Goal: Obtain resource: Obtain resource

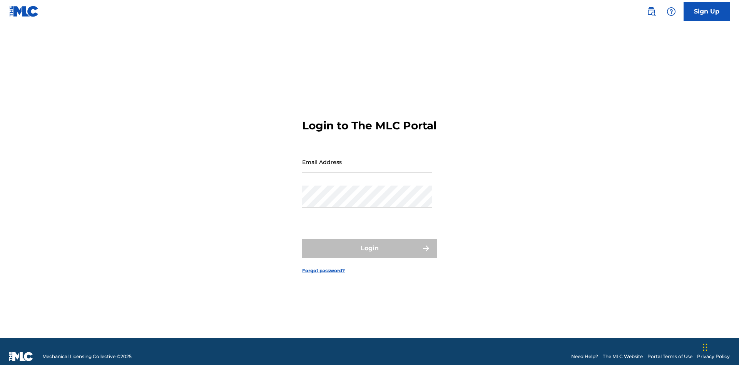
scroll to position [10, 0]
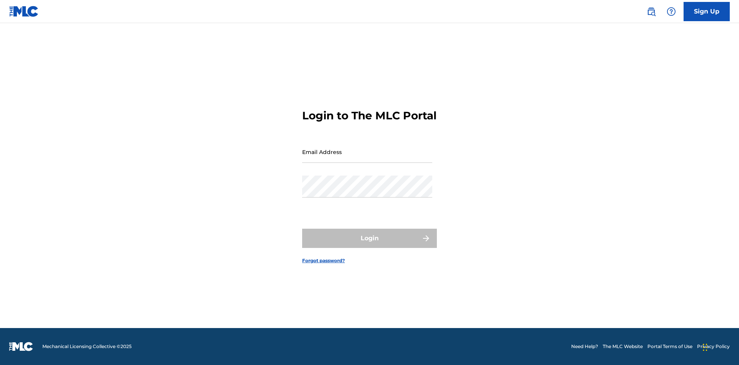
click at [367, 158] on input "Email Address" at bounding box center [367, 152] width 130 height 22
type input "[EMAIL_ADDRESS][DOMAIN_NAME]"
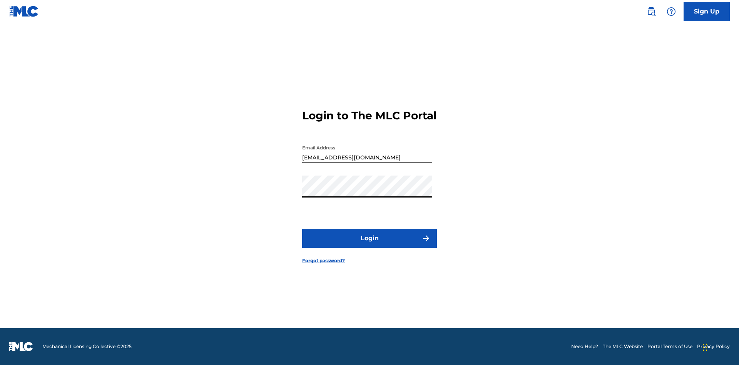
click at [369, 245] on button "Login" at bounding box center [369, 238] width 135 height 19
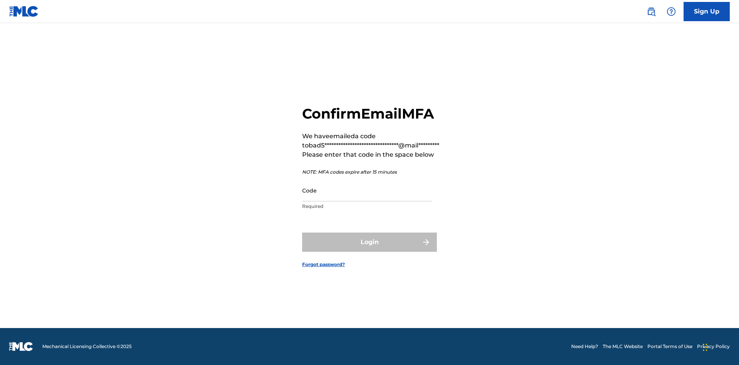
click at [367, 190] on input "Code" at bounding box center [367, 190] width 130 height 22
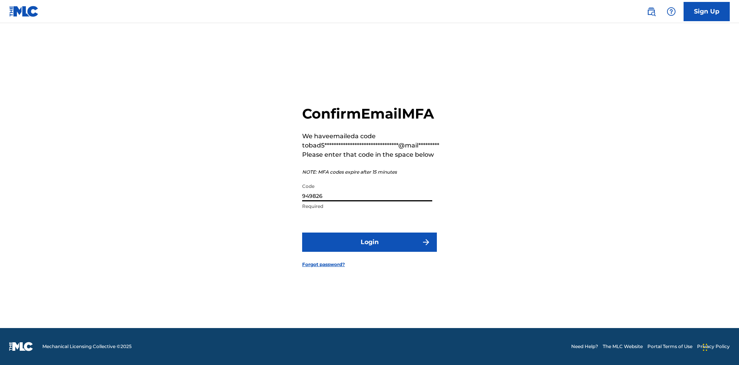
type input "949826"
click at [369, 242] on button "Login" at bounding box center [369, 241] width 135 height 19
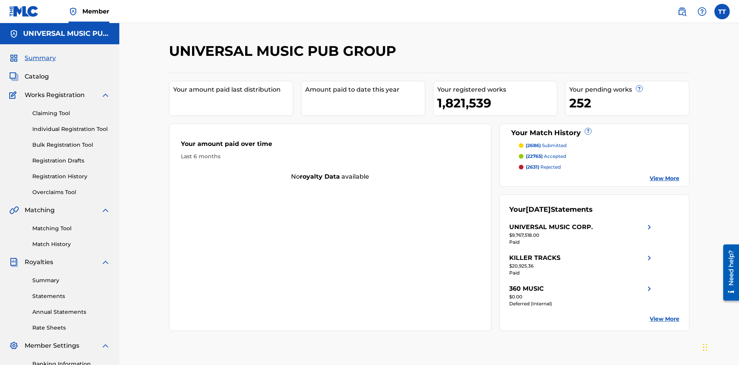
scroll to position [112, 0]
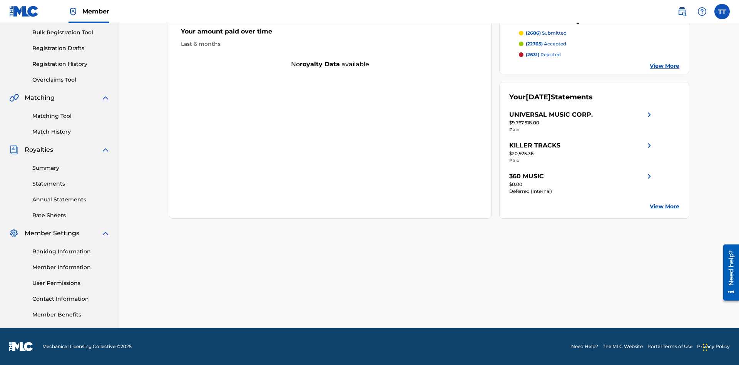
click at [71, 64] on link "Registration History" at bounding box center [71, 64] width 78 height 8
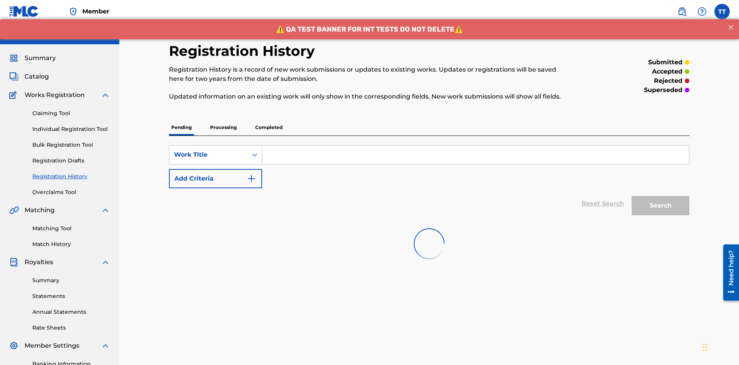
scroll to position [73, 0]
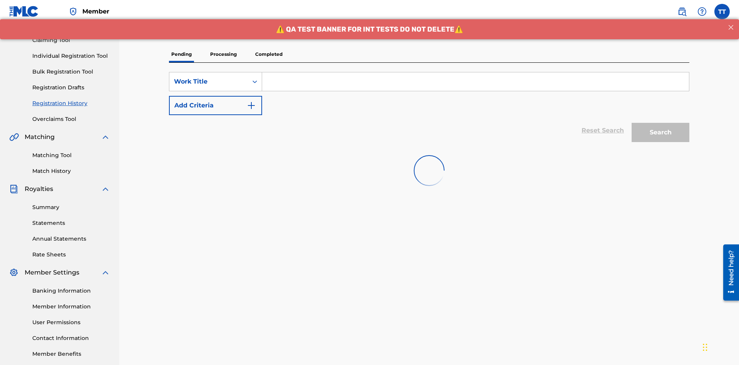
click at [269, 54] on p "Completed" at bounding box center [269, 54] width 32 height 16
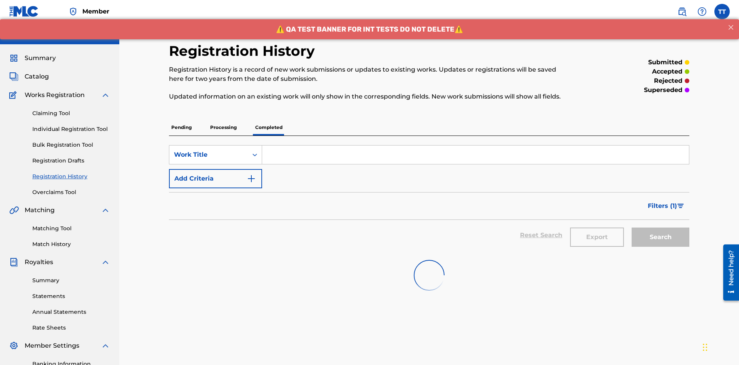
scroll to position [104, 0]
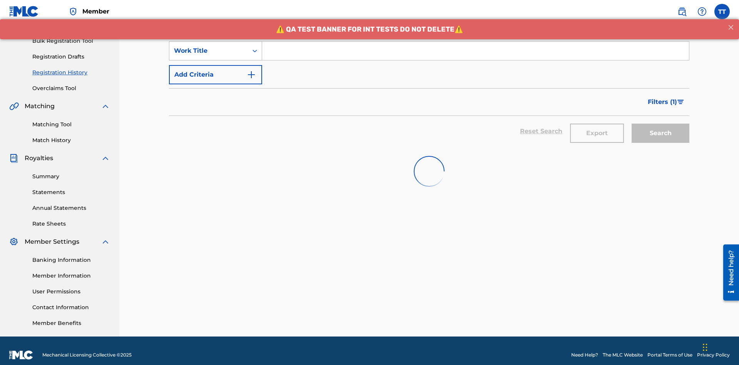
click at [209, 51] on div "Work Title" at bounding box center [208, 50] width 69 height 9
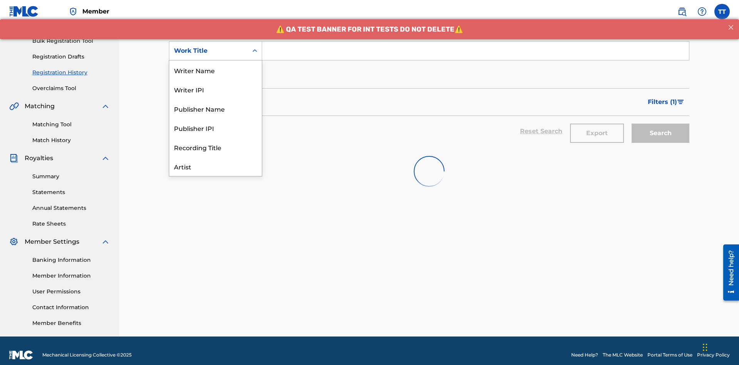
scroll to position [38, 0]
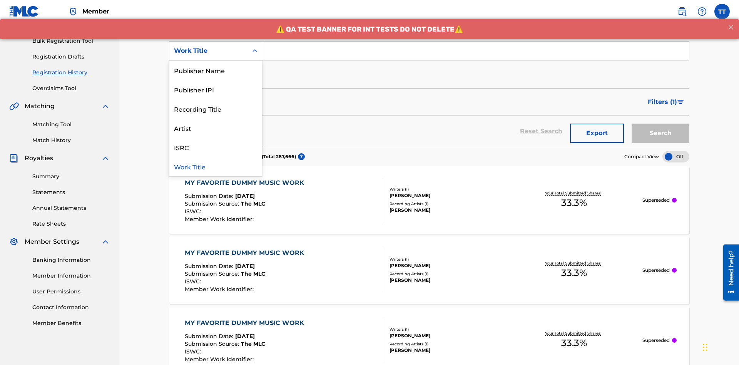
click at [215, 147] on div "ISRC" at bounding box center [215, 146] width 92 height 19
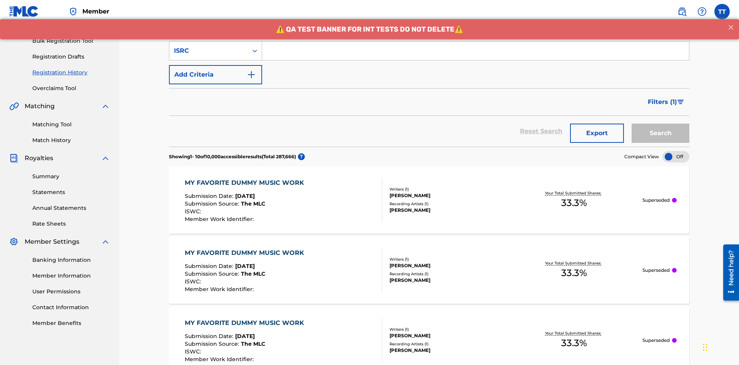
scroll to position [99, 0]
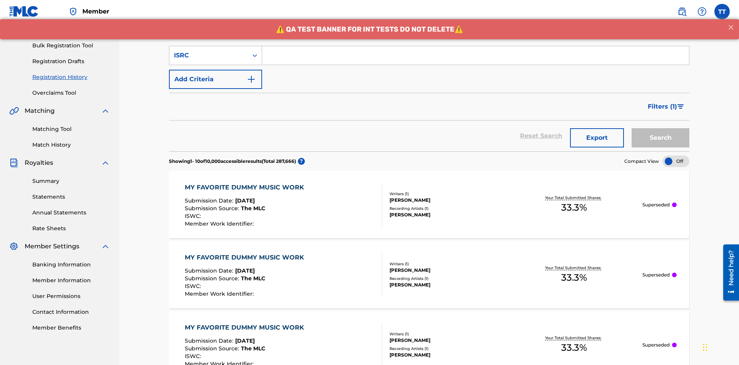
click at [475, 55] on input "Search Form" at bounding box center [475, 55] width 427 height 18
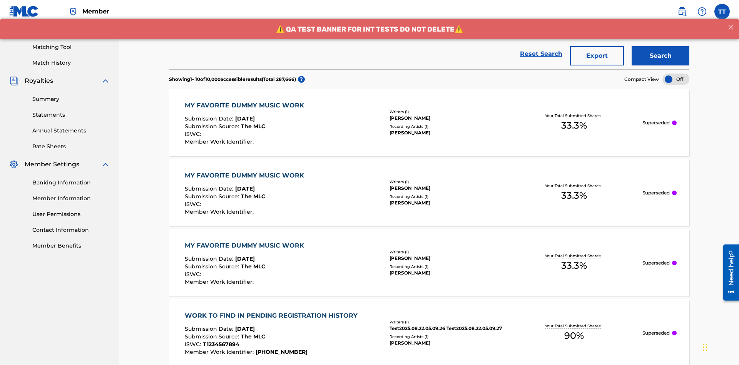
type input "AA3123123123"
click at [660, 56] on button "Search" at bounding box center [660, 55] width 58 height 19
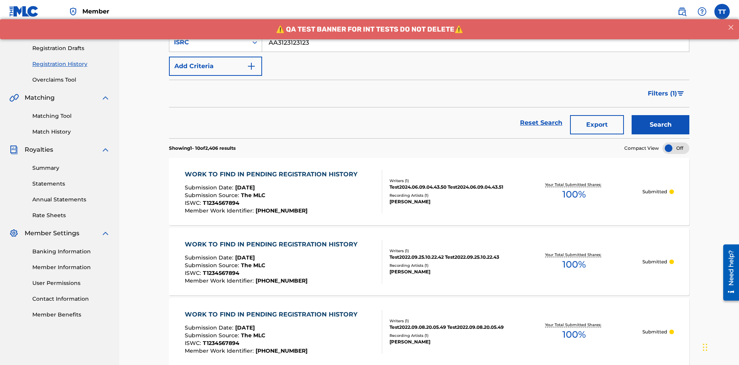
scroll to position [181, 0]
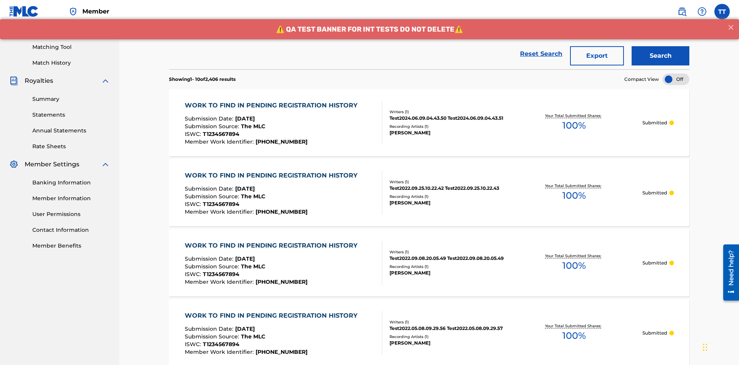
click at [597, 56] on button "Export" at bounding box center [597, 55] width 54 height 19
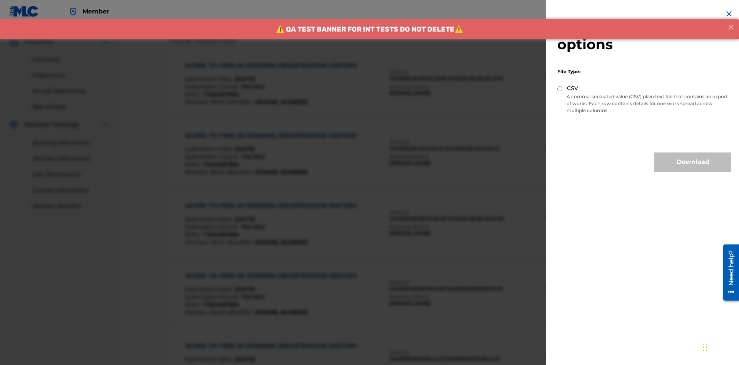
click at [560, 88] on input "CSV" at bounding box center [559, 88] width 5 height 5
radio input "true"
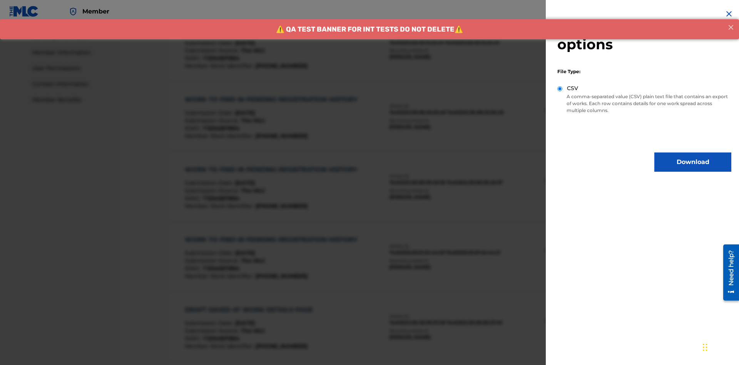
click at [693, 162] on button "Download" at bounding box center [692, 161] width 77 height 19
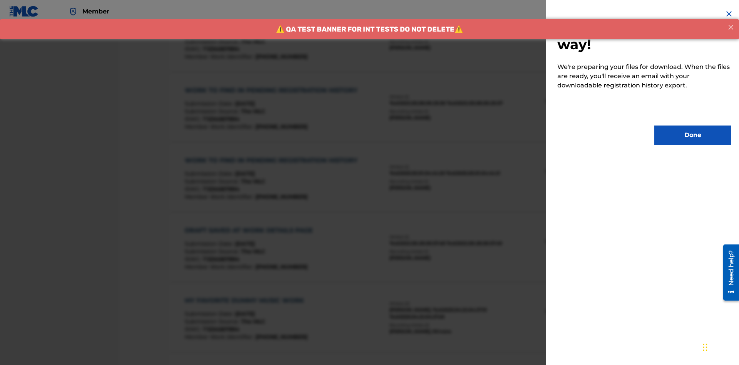
click at [693, 135] on button "Done" at bounding box center [692, 134] width 77 height 19
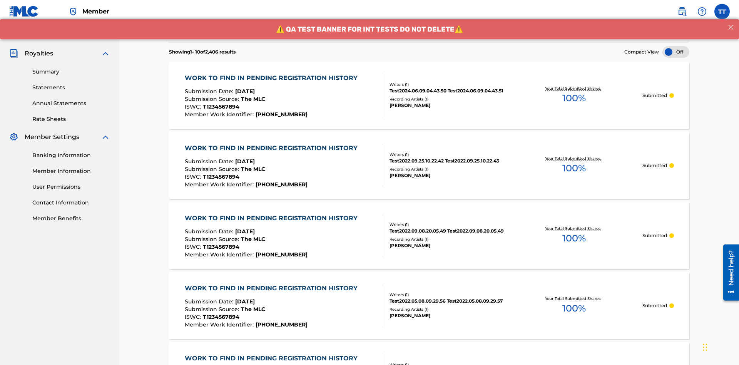
scroll to position [235, 0]
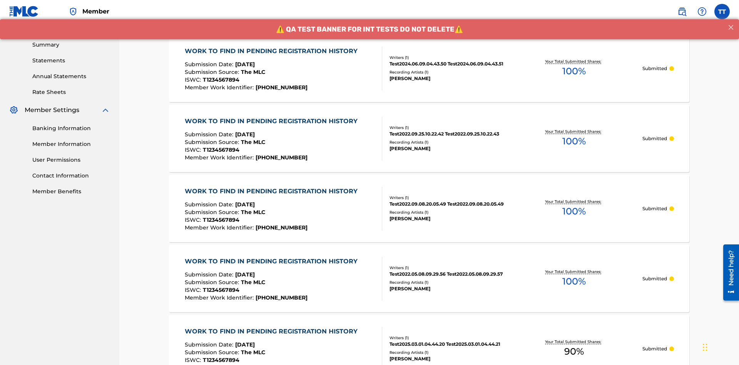
click at [272, 51] on div "WORK TO FIND IN PENDING REGISTRATION HISTORY" at bounding box center [273, 51] width 177 height 9
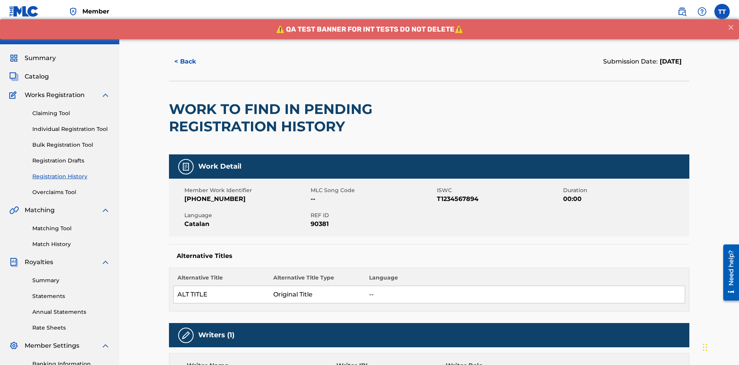
scroll to position [320, 0]
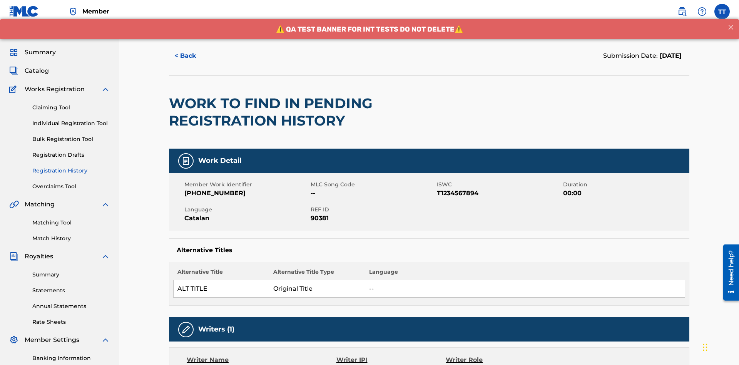
click at [192, 56] on button "< Back" at bounding box center [192, 55] width 46 height 19
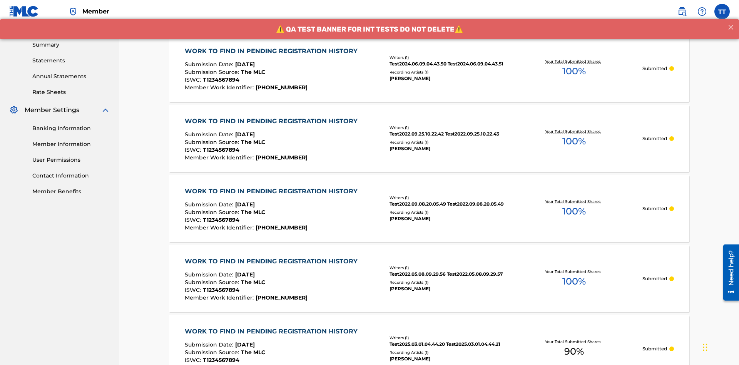
scroll to position [104, 0]
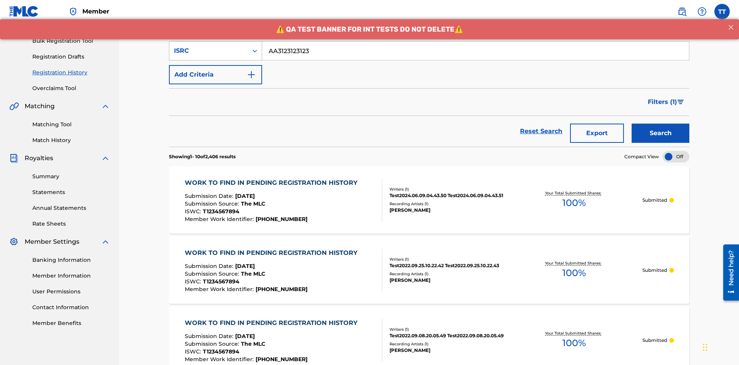
click at [209, 51] on div "ISRC" at bounding box center [208, 50] width 69 height 9
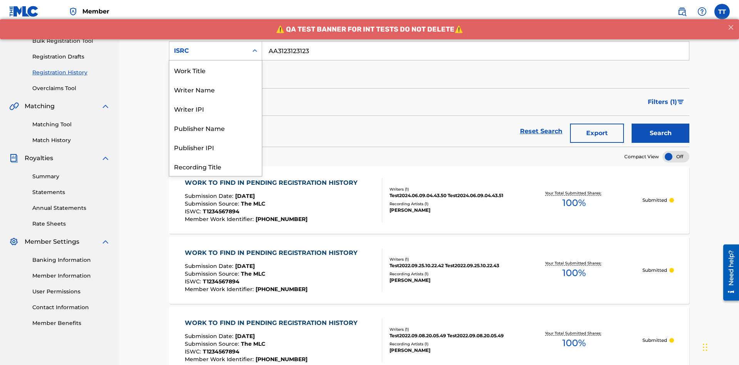
scroll to position [38, 0]
click at [215, 128] on div "Recording Title" at bounding box center [215, 127] width 92 height 19
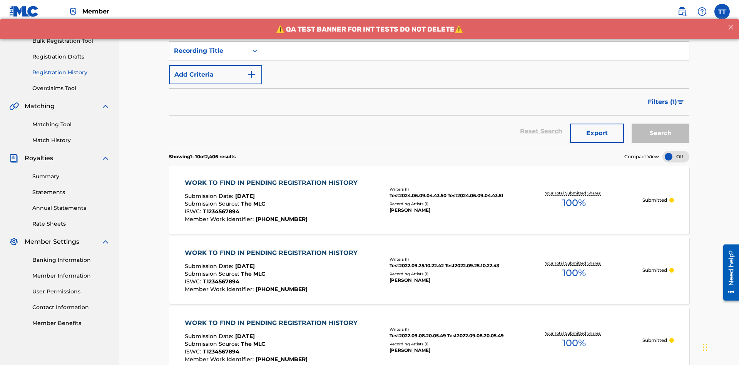
scroll to position [99, 0]
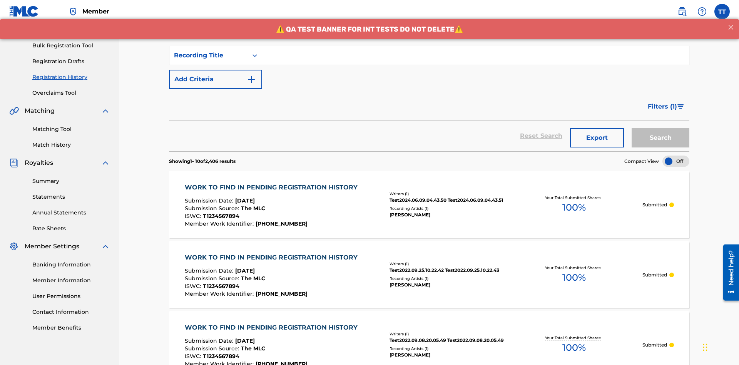
click at [475, 55] on input "Search Form" at bounding box center [475, 55] width 427 height 18
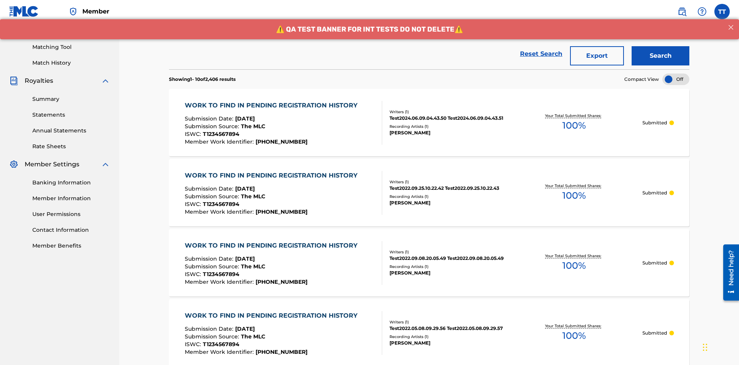
type input "Best Song Ever"
click at [660, 56] on button "Search" at bounding box center [660, 55] width 58 height 19
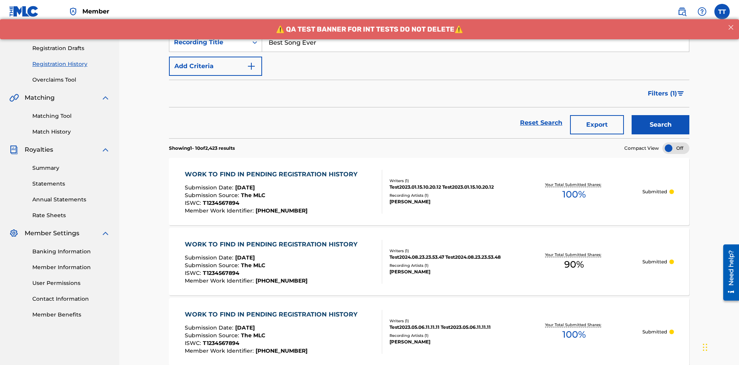
scroll to position [181, 0]
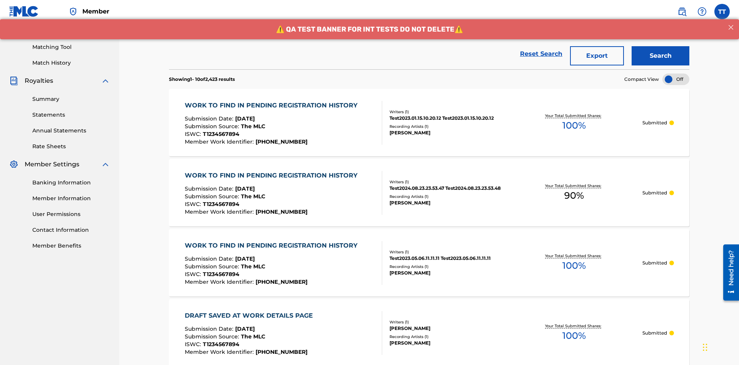
click at [597, 56] on button "Export" at bounding box center [597, 55] width 54 height 19
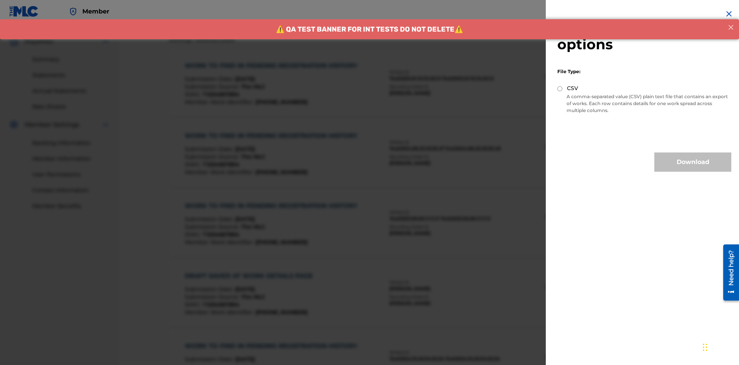
click at [560, 88] on input "CSV" at bounding box center [559, 88] width 5 height 5
radio input "true"
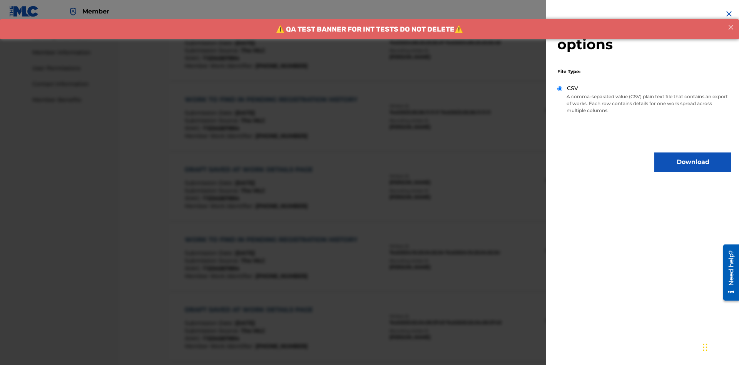
click at [693, 162] on button "Download" at bounding box center [692, 161] width 77 height 19
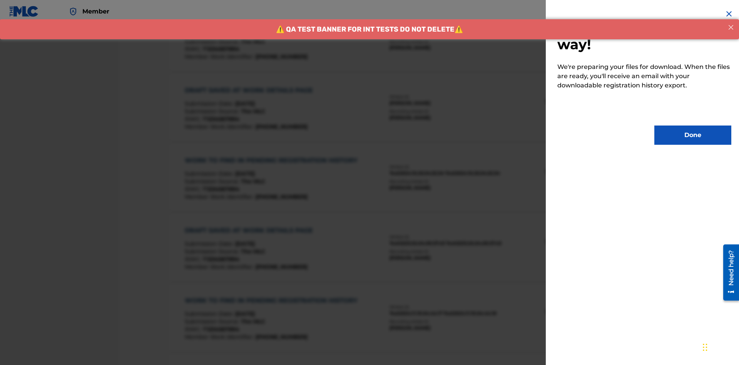
click at [693, 135] on button "Done" at bounding box center [692, 134] width 77 height 19
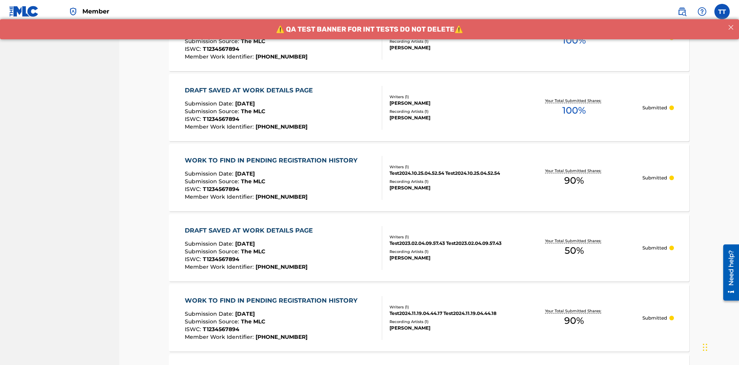
scroll to position [235, 0]
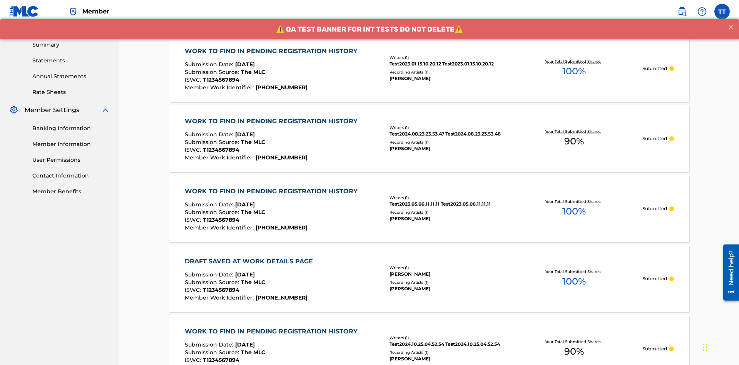
click at [272, 51] on div "WORK TO FIND IN PENDING REGISTRATION HISTORY" at bounding box center [273, 51] width 177 height 9
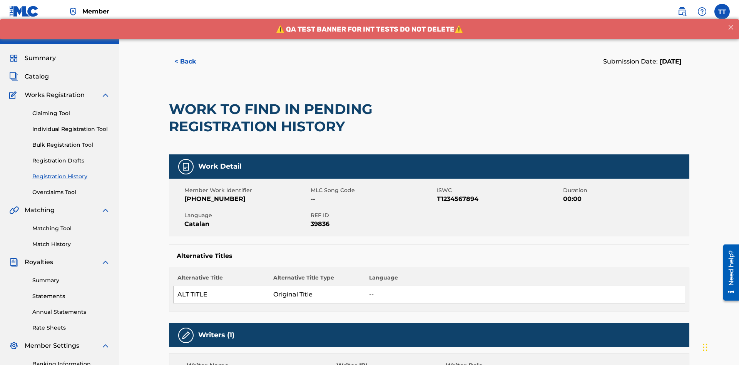
scroll to position [320, 0]
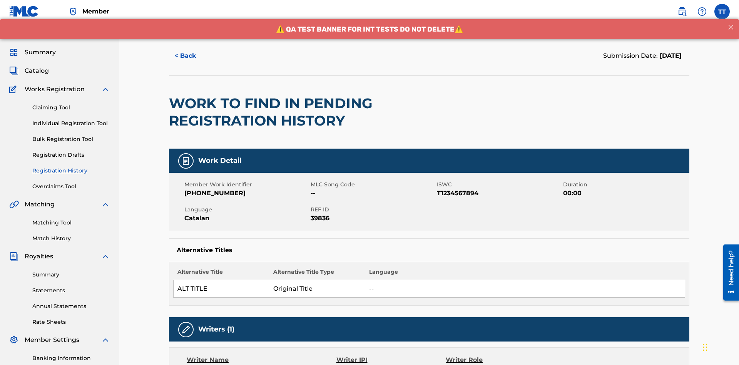
click at [192, 56] on button "< Back" at bounding box center [192, 55] width 46 height 19
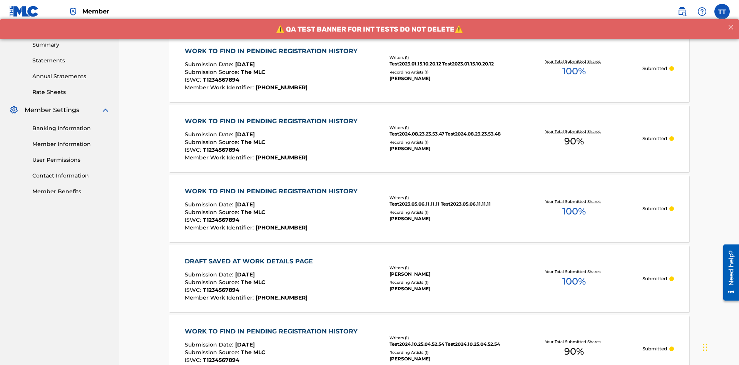
scroll to position [104, 0]
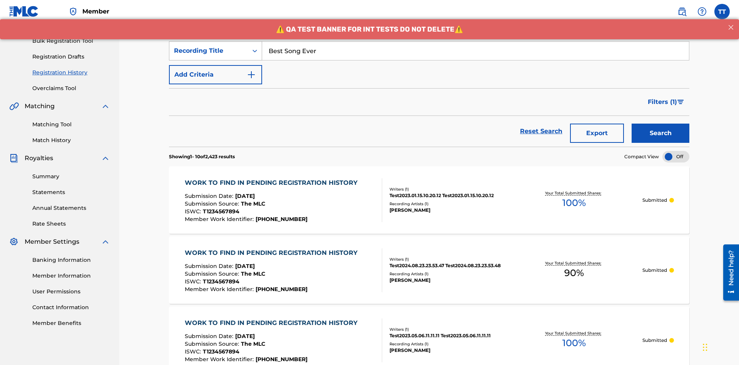
click at [209, 51] on div "Recording Title" at bounding box center [208, 50] width 69 height 9
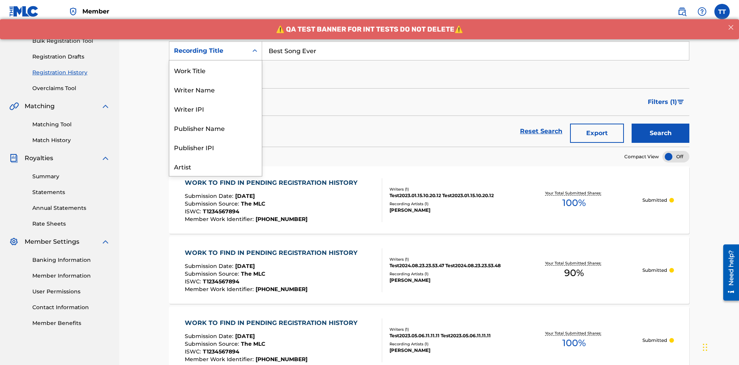
scroll to position [38, 0]
click at [215, 41] on div "Work Title" at bounding box center [215, 31] width 92 height 19
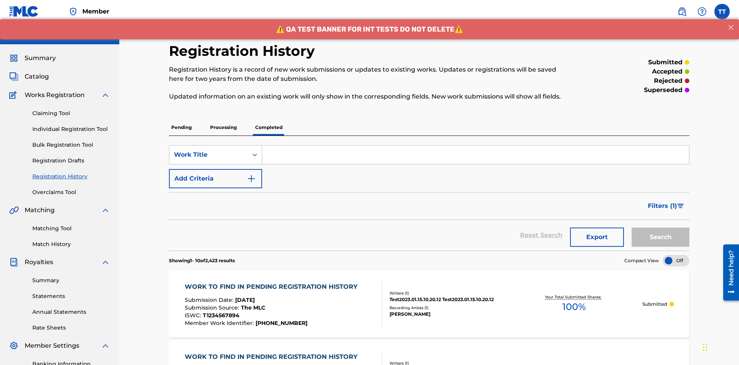
scroll to position [99, 0]
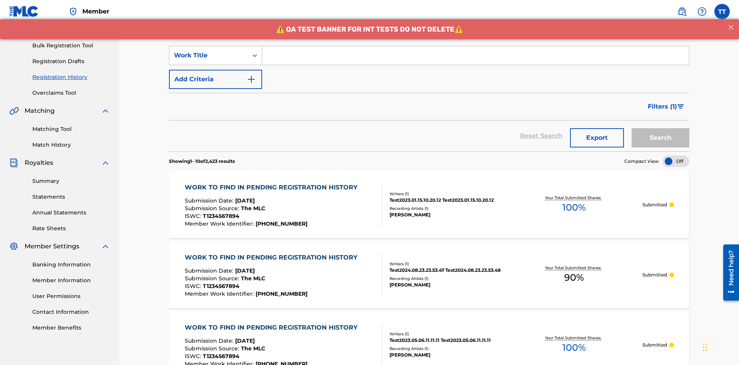
click at [475, 55] on input "Search Form" at bounding box center [475, 55] width 427 height 18
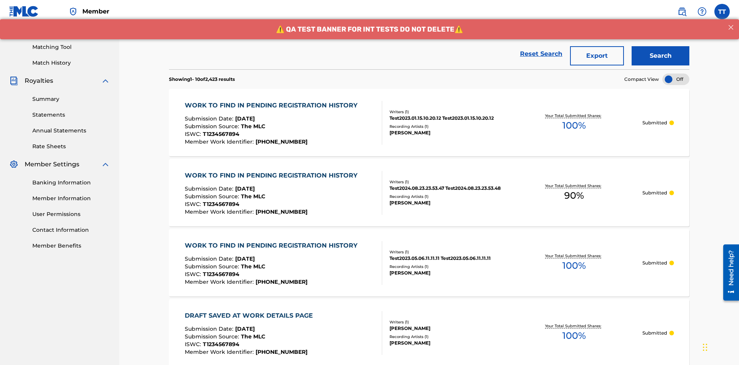
type input "MY FAVORITE DUMMY MUSIC WORK"
click at [660, 56] on button "Search" at bounding box center [660, 55] width 58 height 19
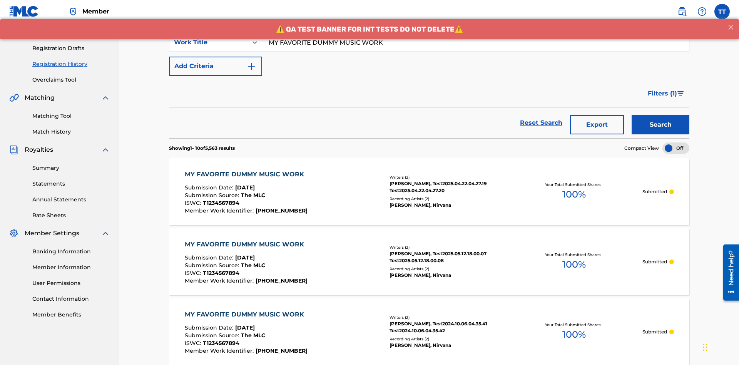
scroll to position [181, 0]
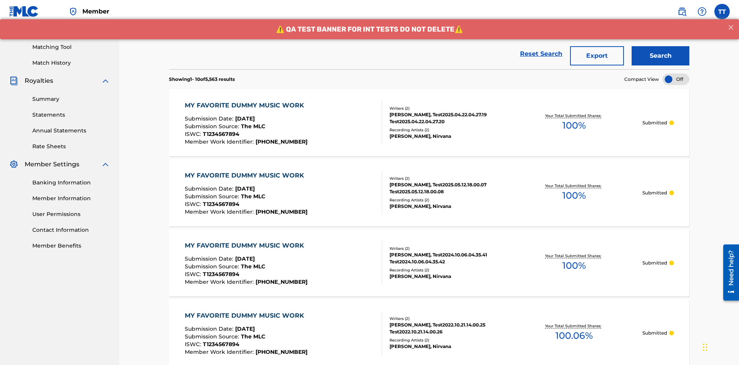
click at [597, 56] on button "Export" at bounding box center [597, 55] width 54 height 19
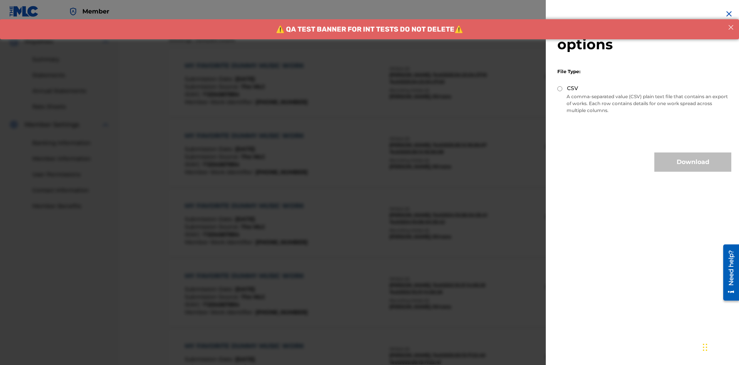
click at [560, 88] on input "CSV" at bounding box center [559, 88] width 5 height 5
radio input "true"
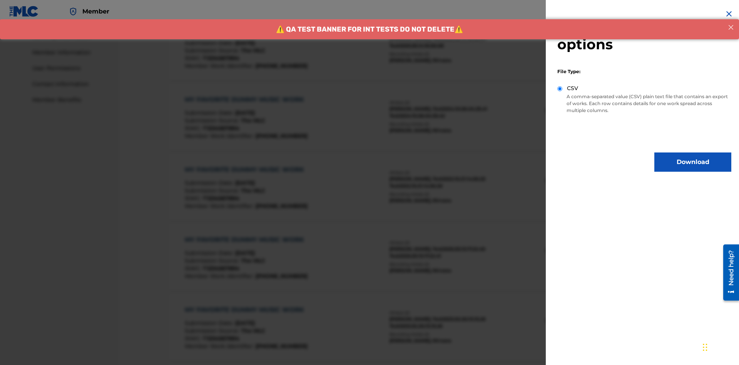
click at [693, 162] on button "Download" at bounding box center [692, 161] width 77 height 19
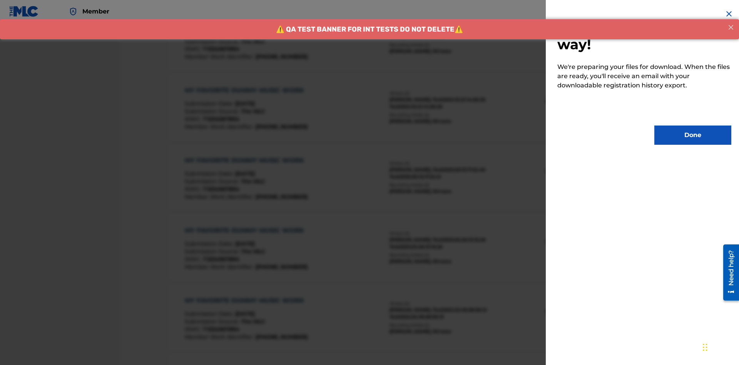
click at [693, 135] on button "Done" at bounding box center [692, 134] width 77 height 19
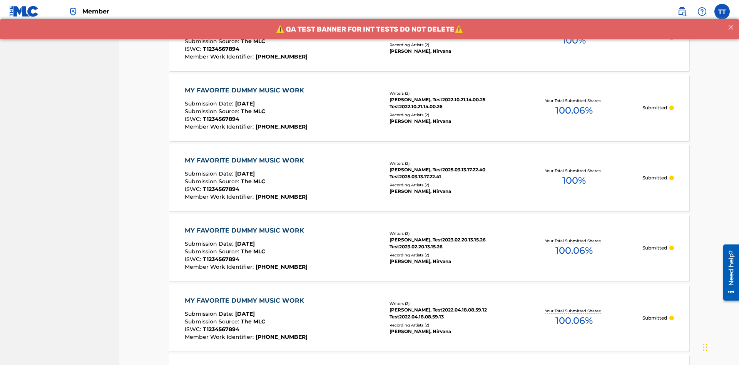
scroll to position [235, 0]
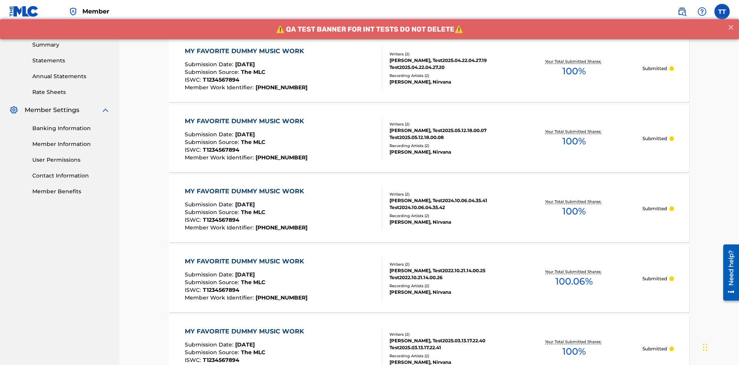
click at [245, 51] on div "MY FAVORITE DUMMY MUSIC WORK" at bounding box center [246, 51] width 123 height 9
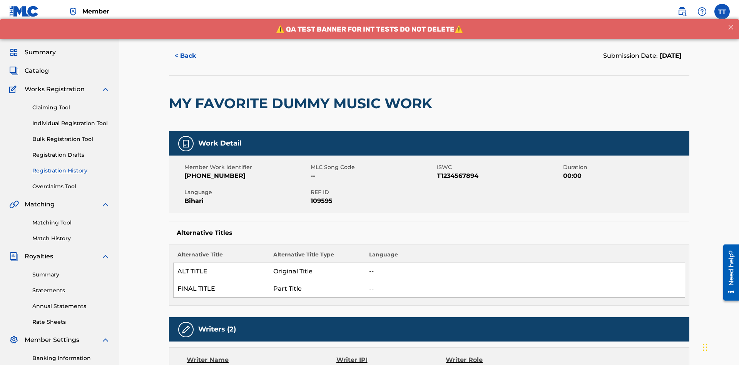
click at [192, 56] on button "< Back" at bounding box center [192, 55] width 46 height 19
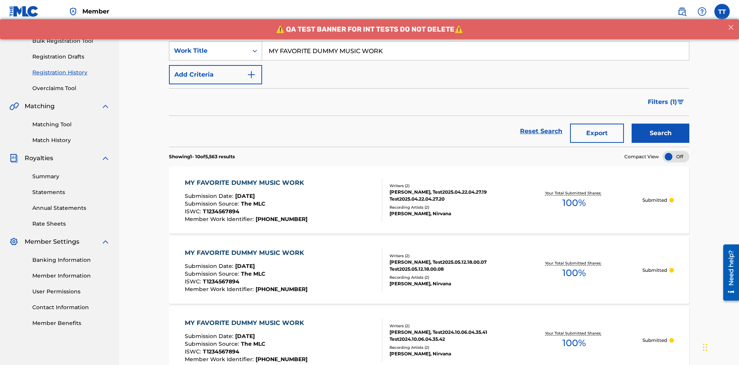
click at [209, 51] on div "Work Title" at bounding box center [208, 50] width 69 height 9
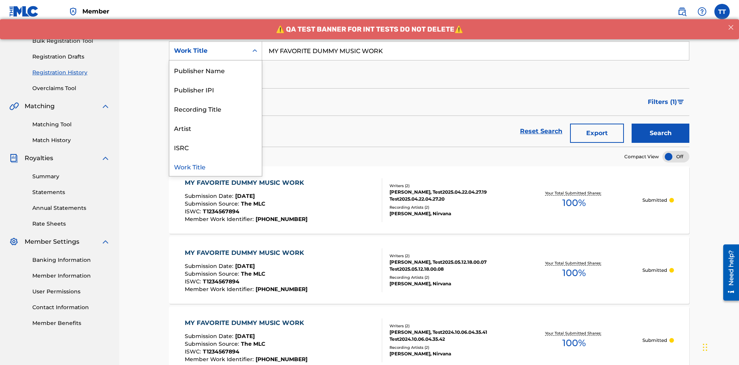
click at [215, 41] on div "Writer Name" at bounding box center [215, 31] width 92 height 19
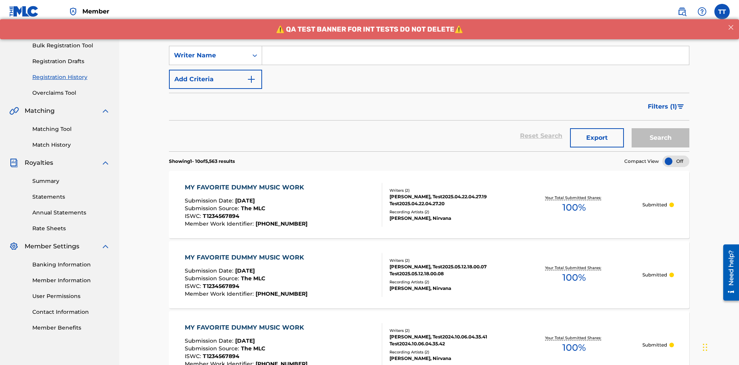
click at [475, 55] on input "Search Form" at bounding box center [475, 55] width 427 height 18
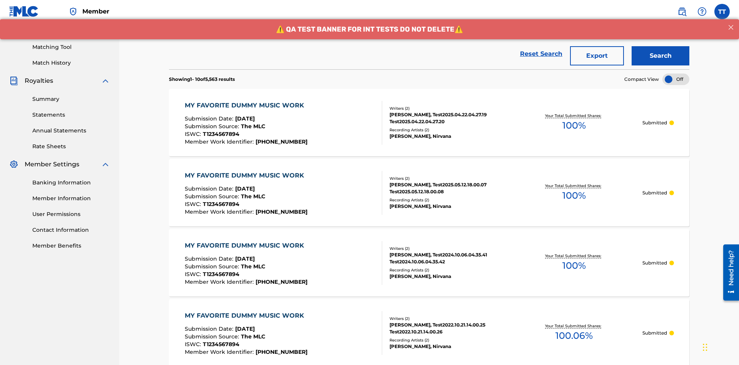
type input "BERKOWITZ"
click at [660, 56] on button "Search" at bounding box center [660, 55] width 58 height 19
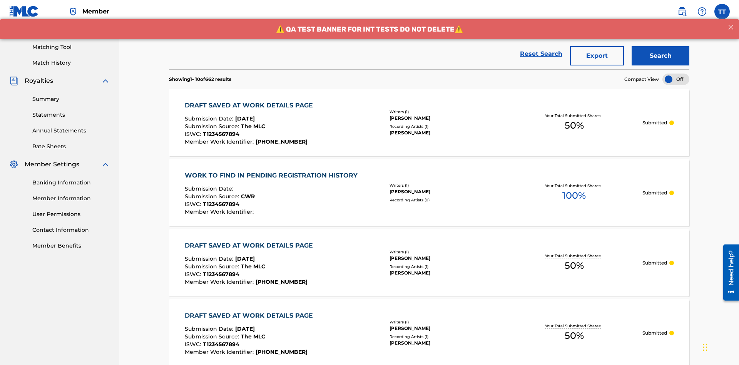
click at [597, 56] on button "Export" at bounding box center [597, 55] width 54 height 19
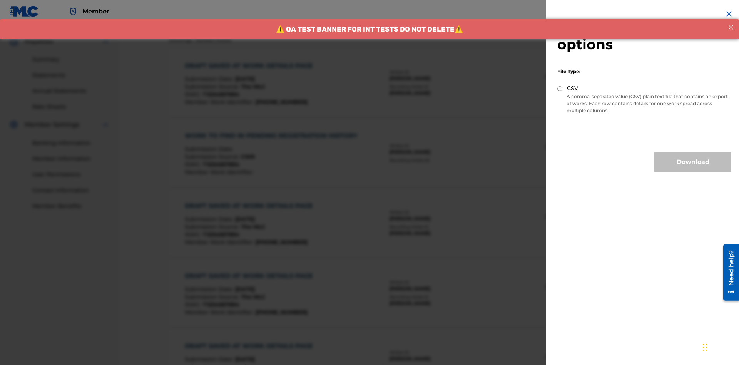
click at [560, 88] on input "CSV" at bounding box center [559, 88] width 5 height 5
radio input "true"
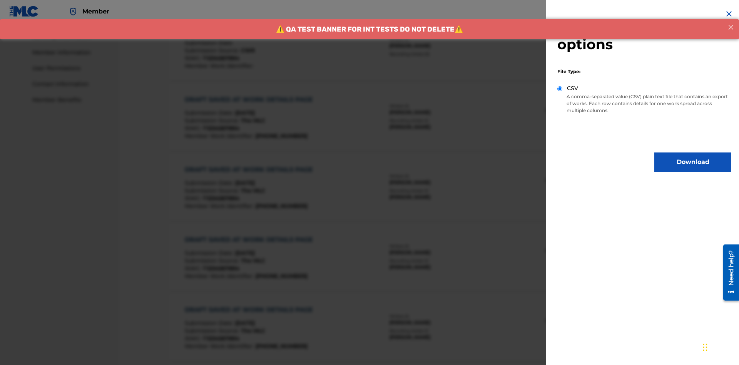
click at [693, 162] on button "Download" at bounding box center [692, 161] width 77 height 19
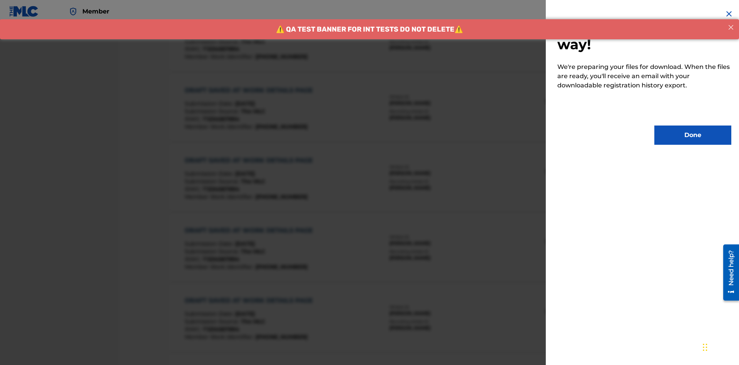
click at [693, 135] on button "Done" at bounding box center [692, 134] width 77 height 19
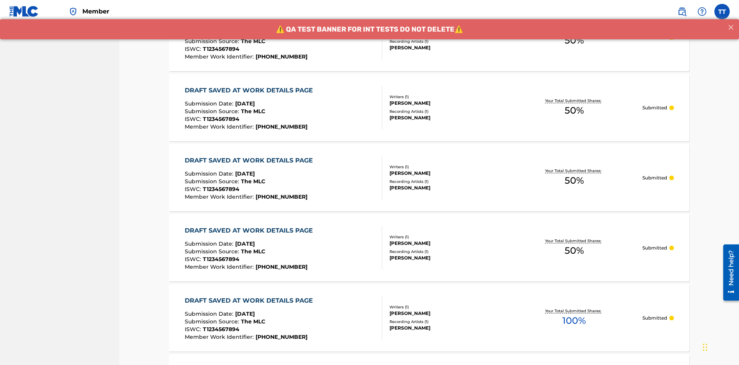
scroll to position [235, 0]
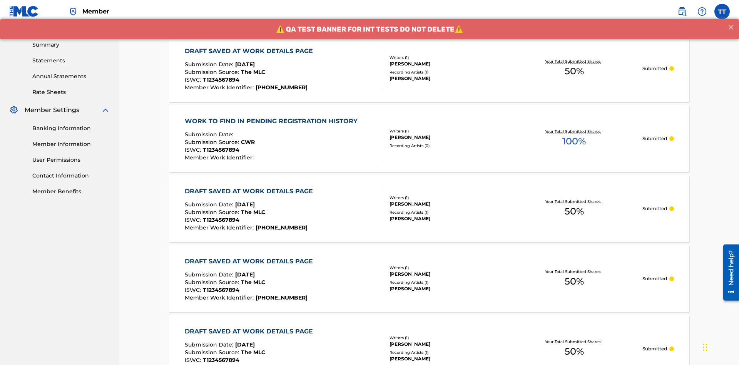
click at [250, 51] on div "DRAFT SAVED AT WORK DETAILS PAGE" at bounding box center [251, 51] width 132 height 9
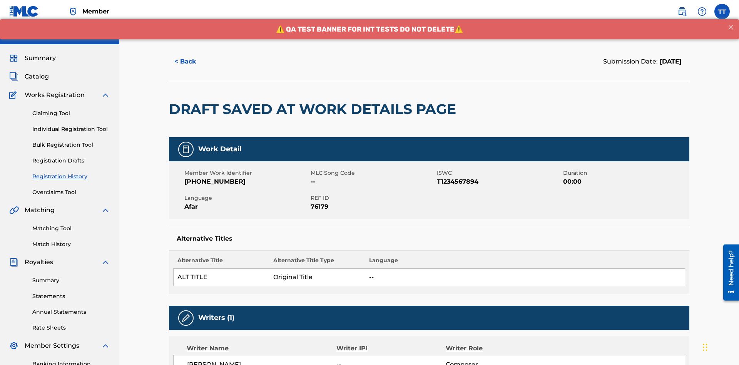
scroll to position [296, 0]
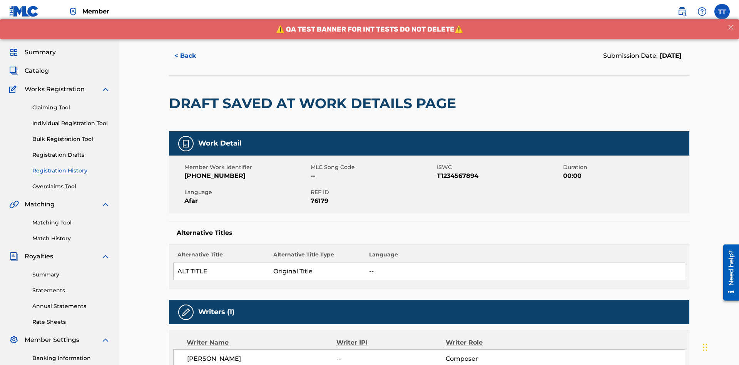
click at [192, 56] on button "< Back" at bounding box center [192, 55] width 46 height 19
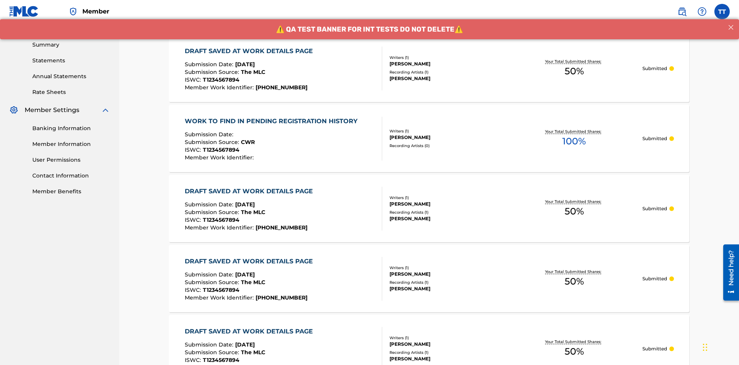
scroll to position [104, 0]
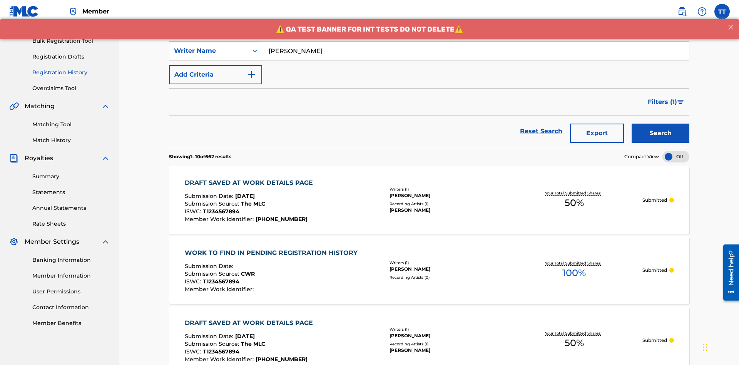
click at [209, 51] on div "Writer Name" at bounding box center [208, 50] width 69 height 9
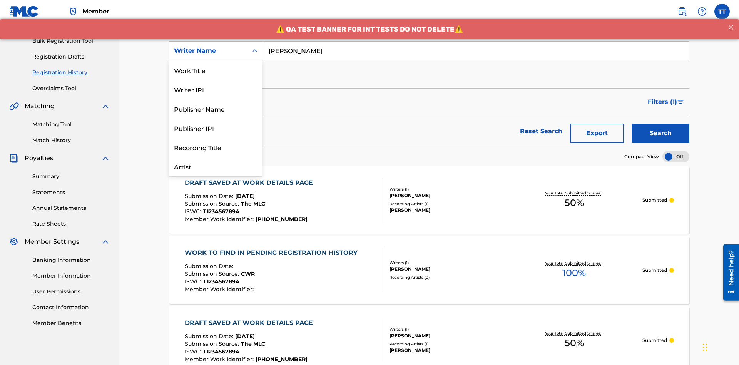
scroll to position [38, 0]
click at [215, 60] on div "Writer IPI" at bounding box center [215, 50] width 92 height 19
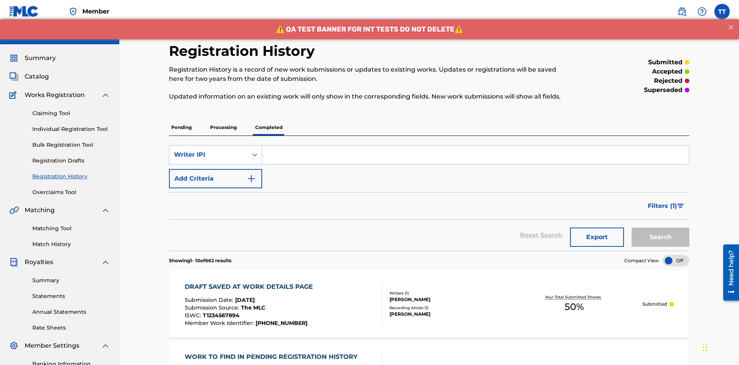
scroll to position [99, 0]
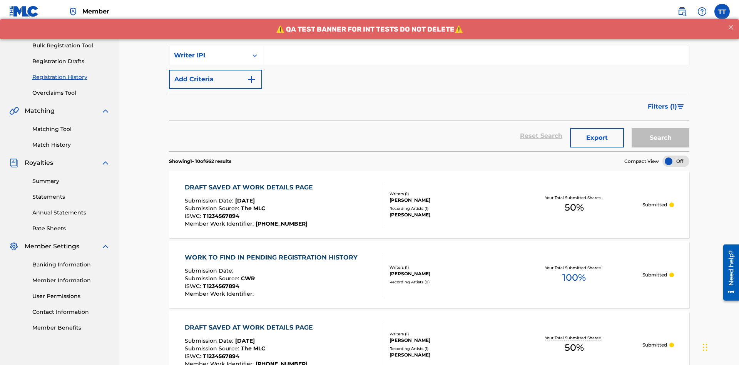
click at [475, 55] on input "Search Form" at bounding box center [475, 55] width 427 height 18
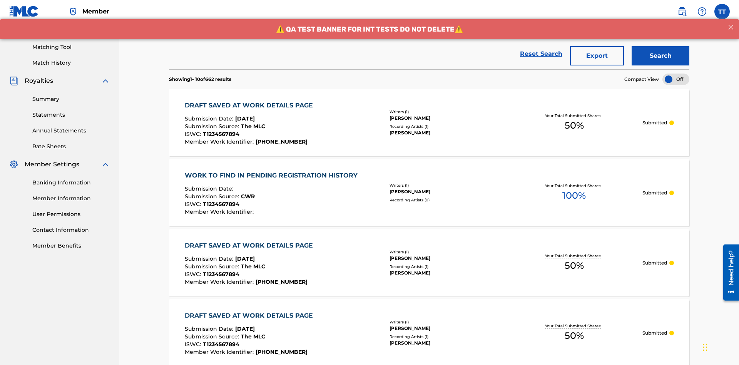
type input "00741807247"
click at [660, 56] on button "Search" at bounding box center [660, 55] width 58 height 19
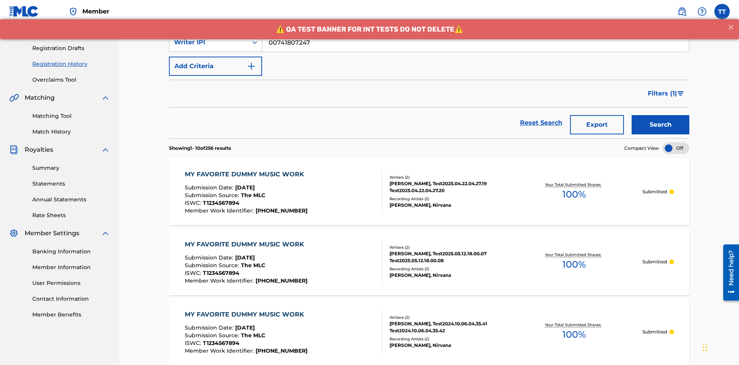
scroll to position [181, 0]
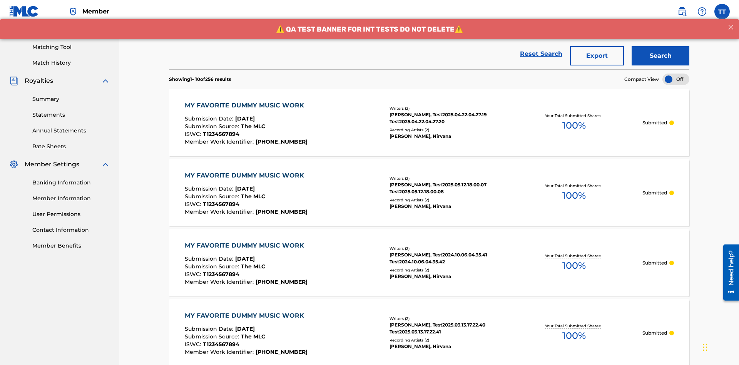
click at [597, 56] on button "Export" at bounding box center [597, 55] width 54 height 19
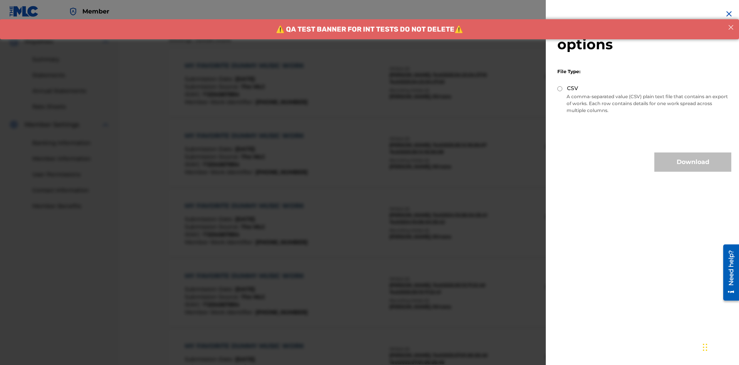
click at [560, 88] on input "CSV" at bounding box center [559, 88] width 5 height 5
radio input "true"
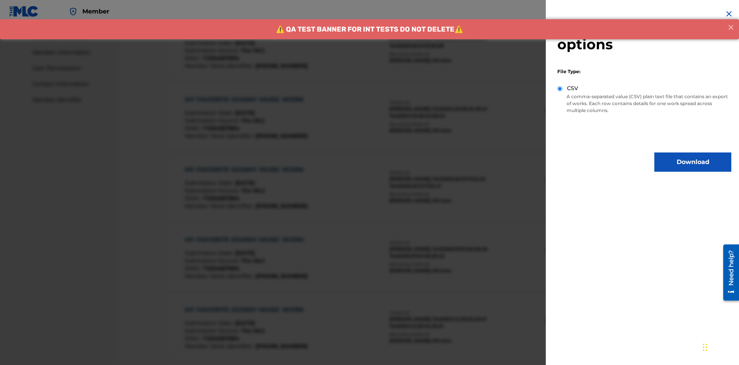
click at [693, 162] on button "Download" at bounding box center [692, 161] width 77 height 19
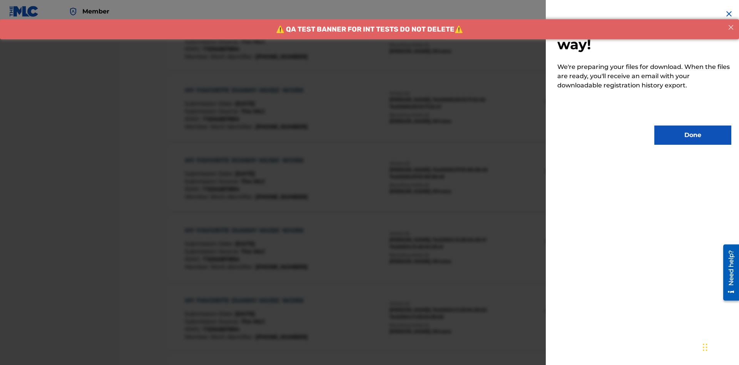
click at [693, 135] on button "Done" at bounding box center [692, 134] width 77 height 19
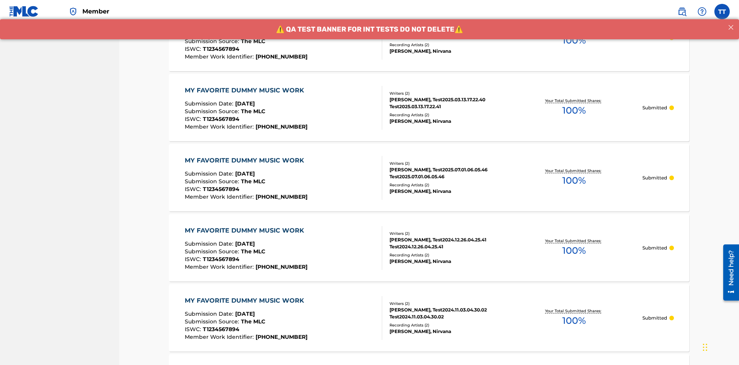
scroll to position [235, 0]
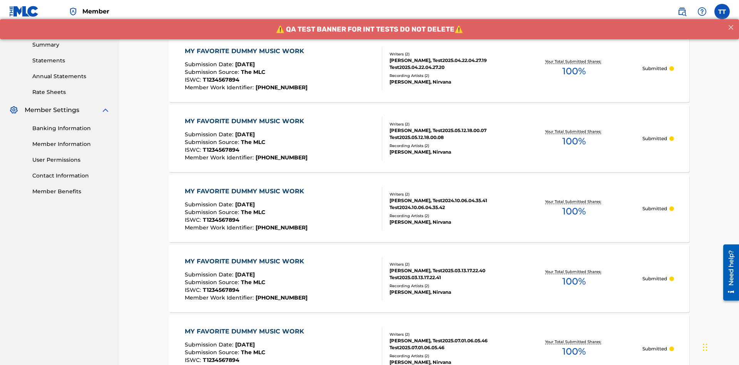
click at [245, 51] on div "MY FAVORITE DUMMY MUSIC WORK" at bounding box center [246, 51] width 123 height 9
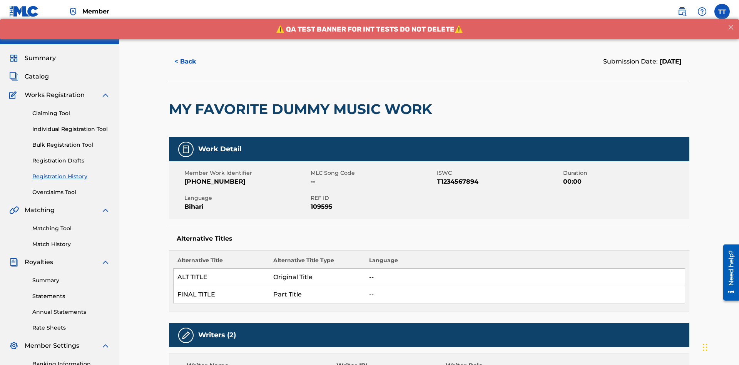
scroll to position [328, 0]
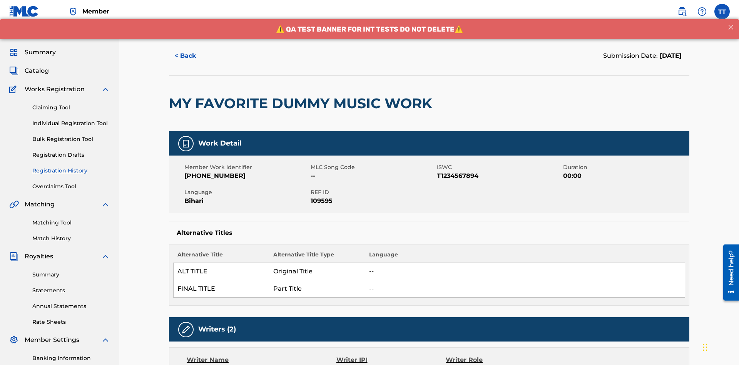
click at [192, 56] on button "< Back" at bounding box center [192, 55] width 46 height 19
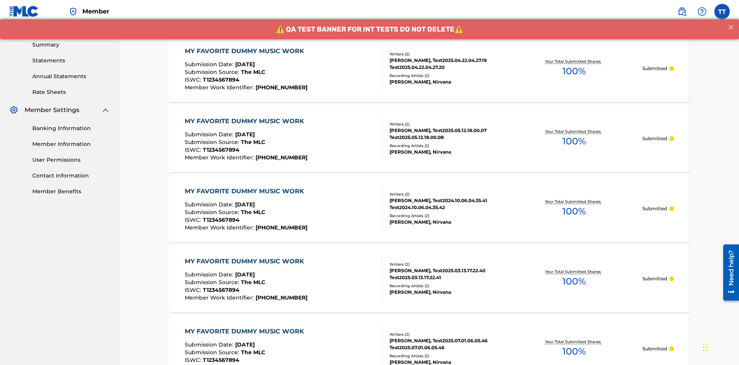
scroll to position [104, 0]
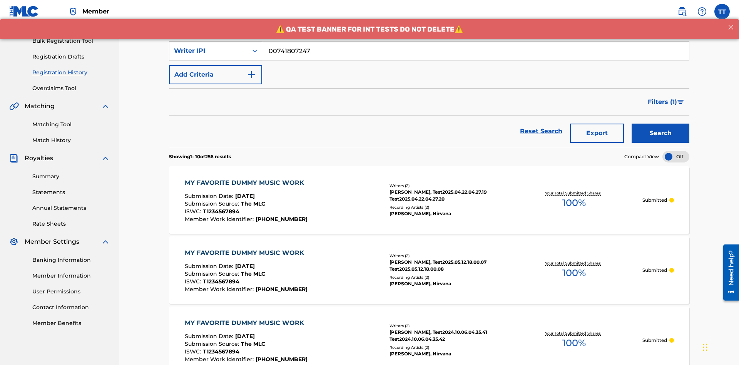
click at [209, 51] on div "Writer IPI" at bounding box center [208, 50] width 69 height 9
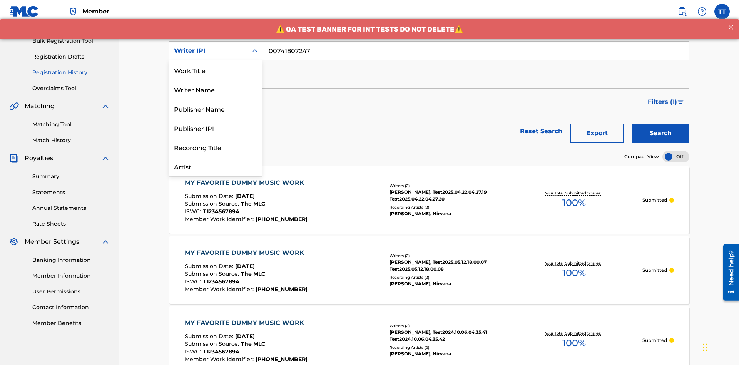
scroll to position [38, 0]
click at [215, 70] on div "Publisher Name" at bounding box center [215, 69] width 92 height 19
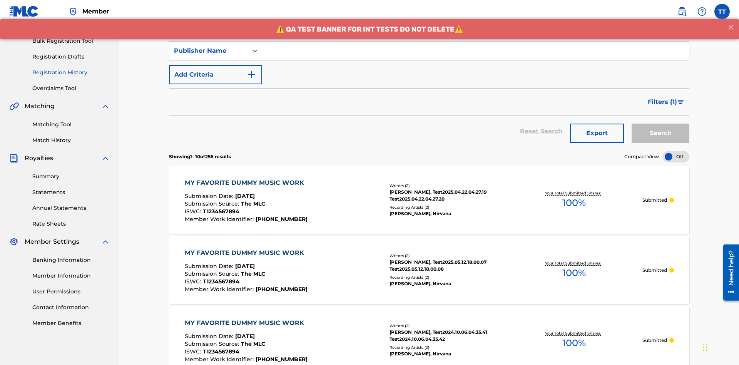
scroll to position [99, 0]
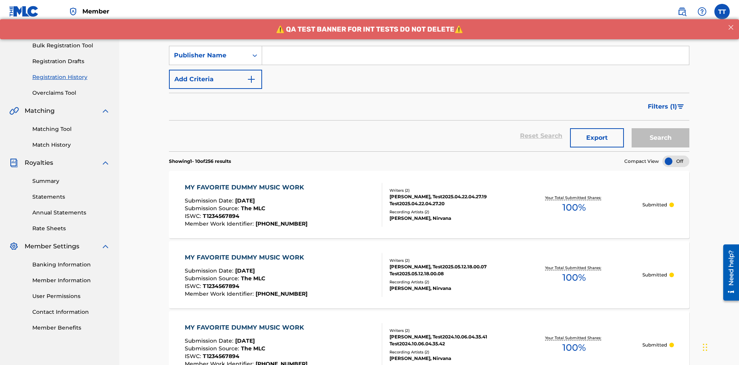
click at [475, 55] on input "Search Form" at bounding box center [475, 55] width 427 height 18
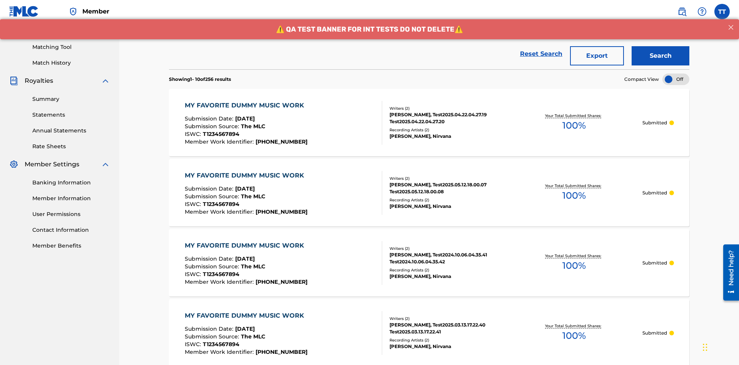
type input "CALACA"
click at [660, 56] on button "Search" at bounding box center [660, 55] width 58 height 19
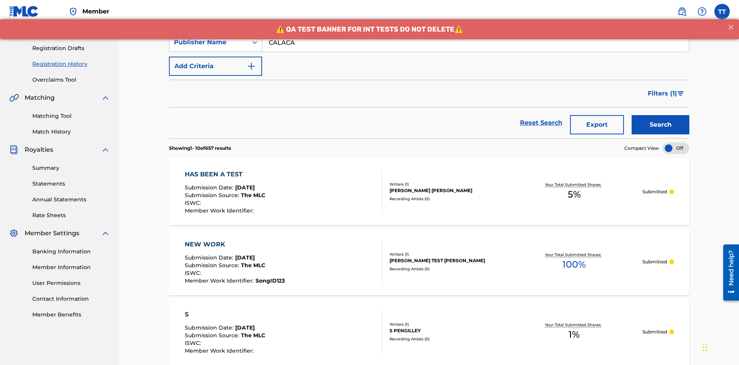
scroll to position [181, 0]
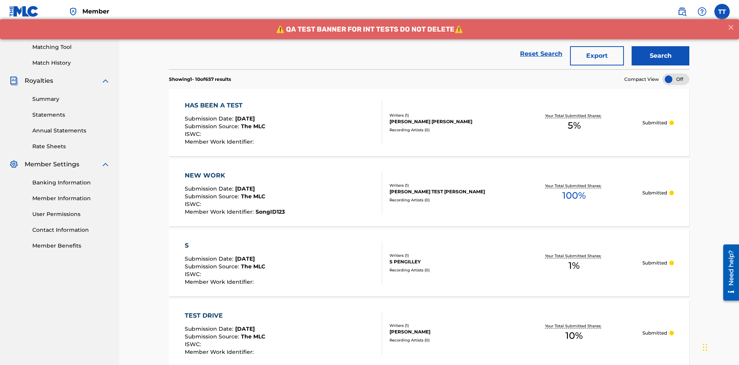
click at [597, 56] on button "Export" at bounding box center [597, 55] width 54 height 19
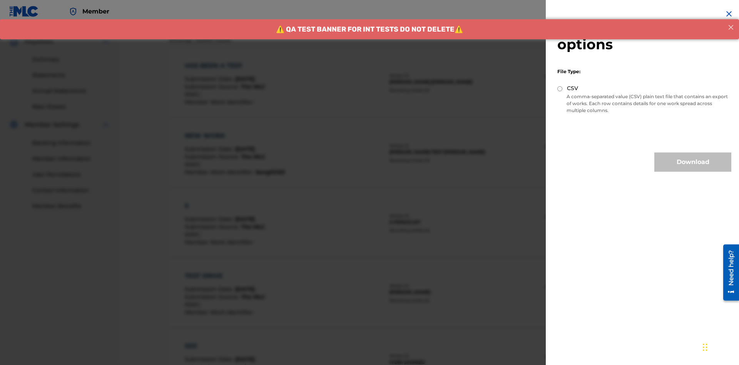
click at [560, 88] on input "CSV" at bounding box center [559, 88] width 5 height 5
radio input "true"
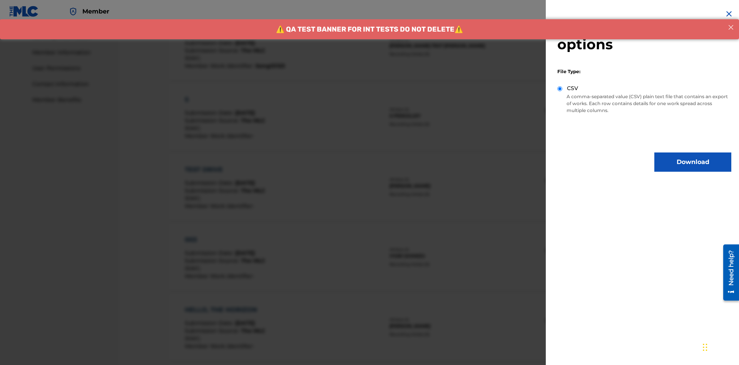
click at [693, 162] on button "Download" at bounding box center [692, 161] width 77 height 19
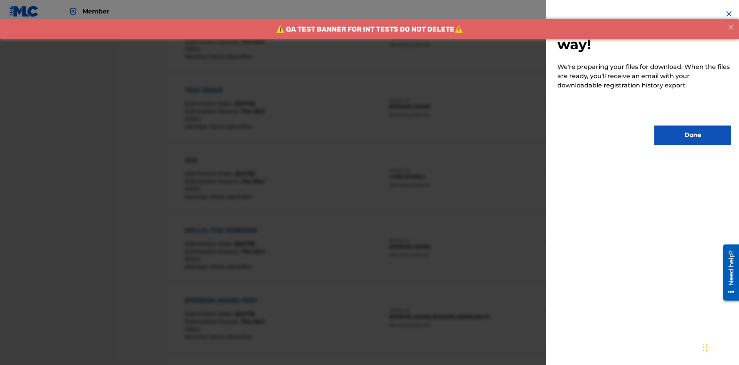
click at [693, 135] on button "Done" at bounding box center [692, 134] width 77 height 19
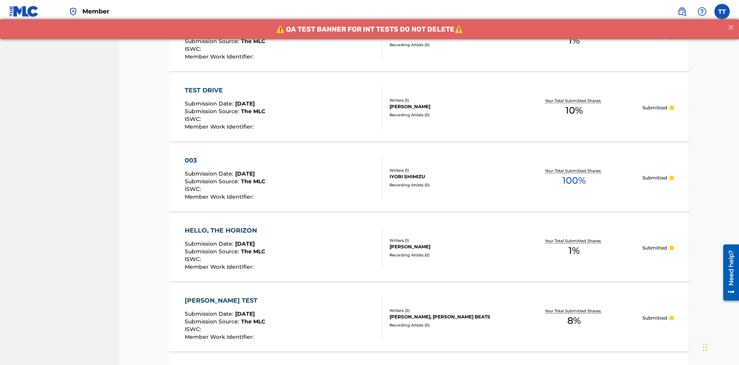
scroll to position [235, 0]
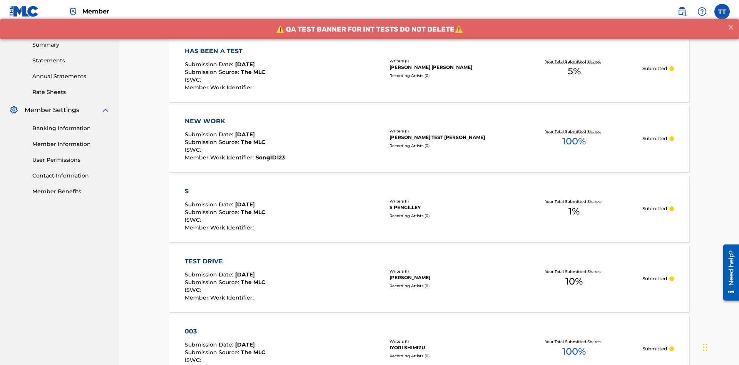
click at [227, 51] on div "HAS BEEN A TEST" at bounding box center [225, 51] width 80 height 9
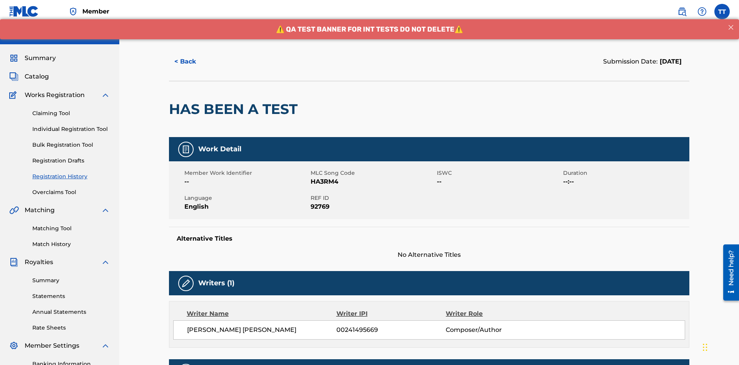
scroll to position [201, 0]
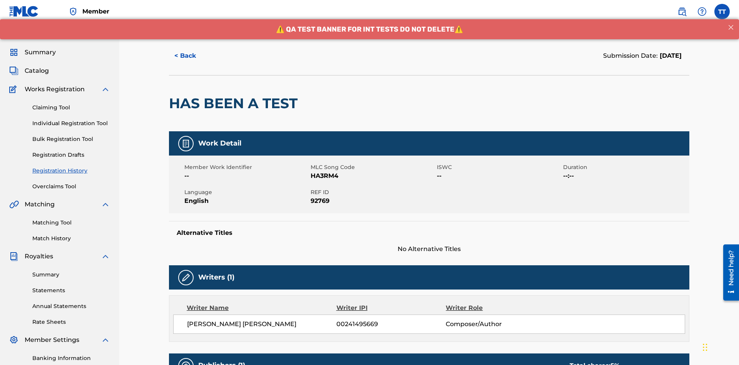
click at [192, 56] on button "< Back" at bounding box center [192, 55] width 46 height 19
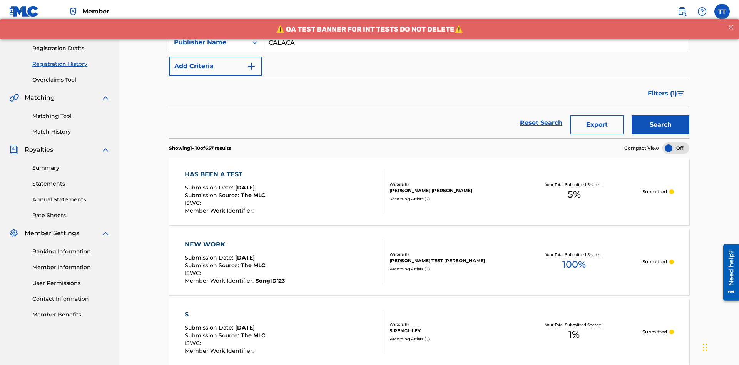
scroll to position [104, 0]
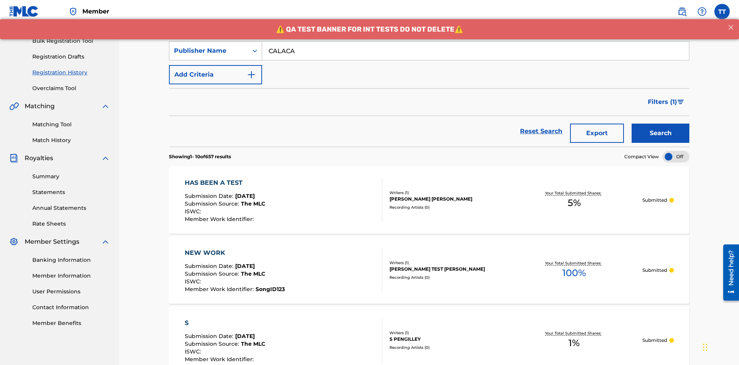
click at [209, 51] on div "Publisher Name" at bounding box center [208, 50] width 69 height 9
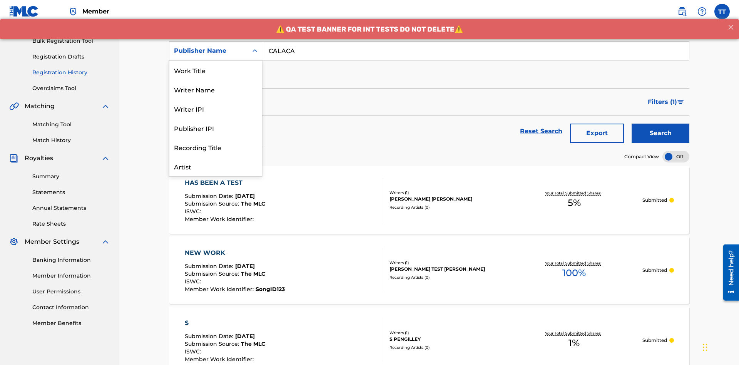
scroll to position [38, 0]
click at [215, 89] on div "Publisher IPI" at bounding box center [215, 89] width 92 height 19
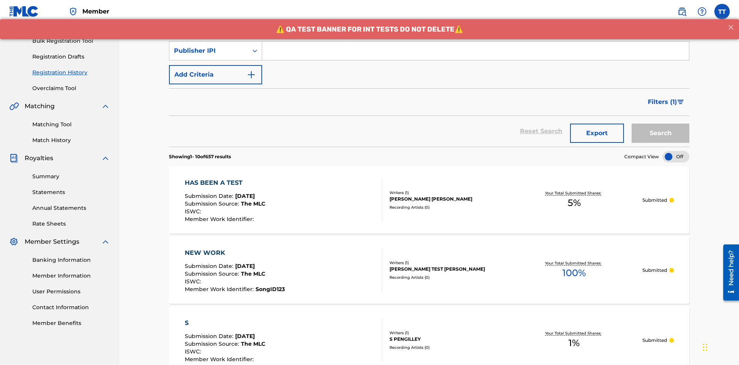
scroll to position [99, 0]
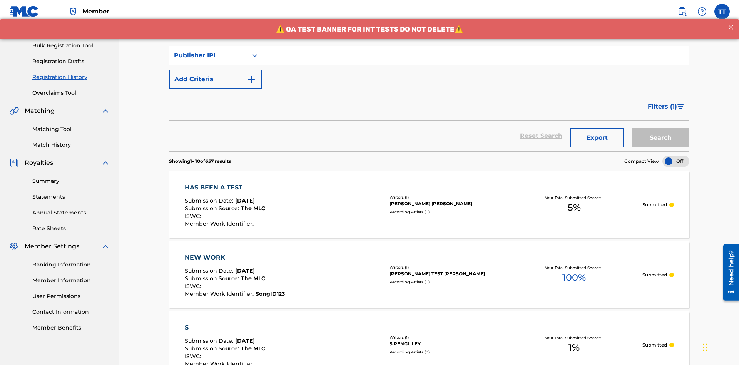
click at [475, 55] on input "Search Form" at bounding box center [475, 55] width 427 height 18
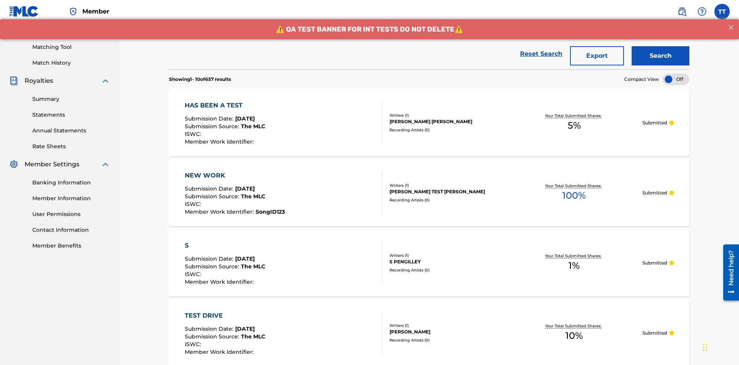
type input "00214463592"
click at [660, 56] on button "Search" at bounding box center [660, 55] width 58 height 19
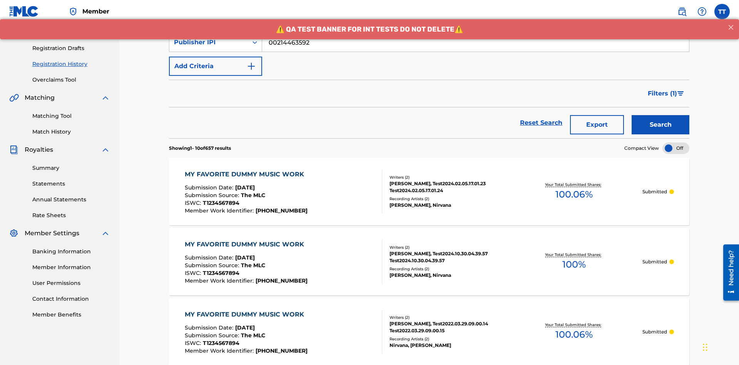
scroll to position [181, 0]
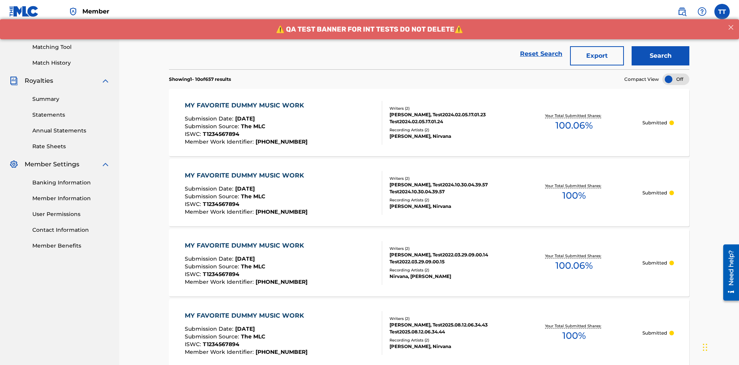
click at [597, 56] on button "Export" at bounding box center [597, 55] width 54 height 19
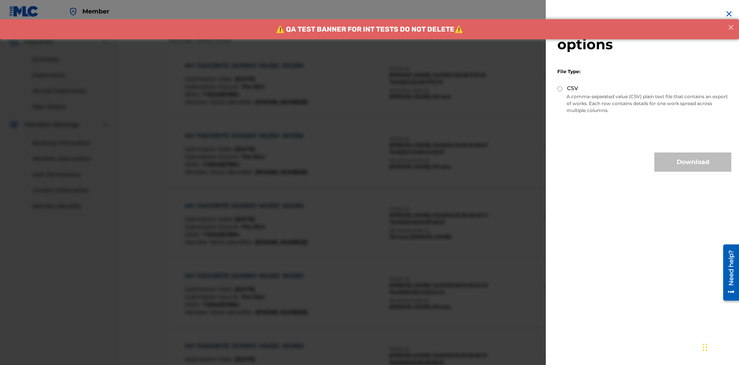
click at [560, 88] on input "CSV" at bounding box center [559, 88] width 5 height 5
radio input "true"
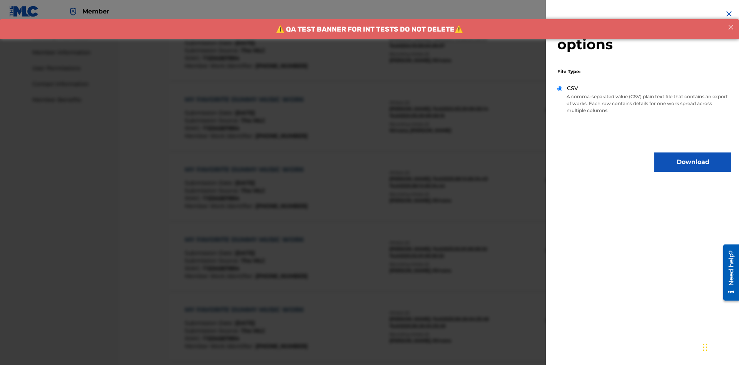
click at [693, 162] on button "Download" at bounding box center [692, 161] width 77 height 19
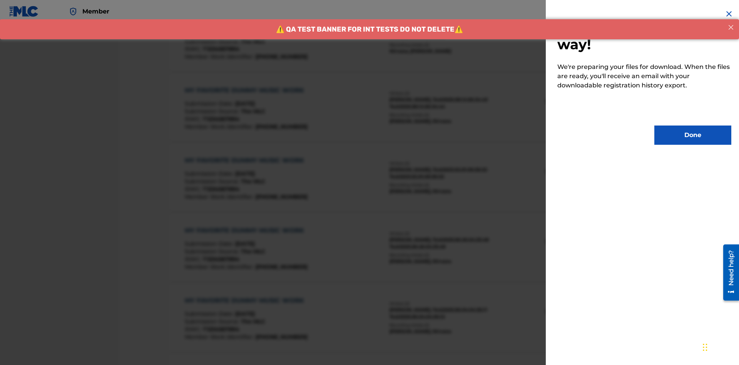
click at [693, 135] on button "Done" at bounding box center [692, 134] width 77 height 19
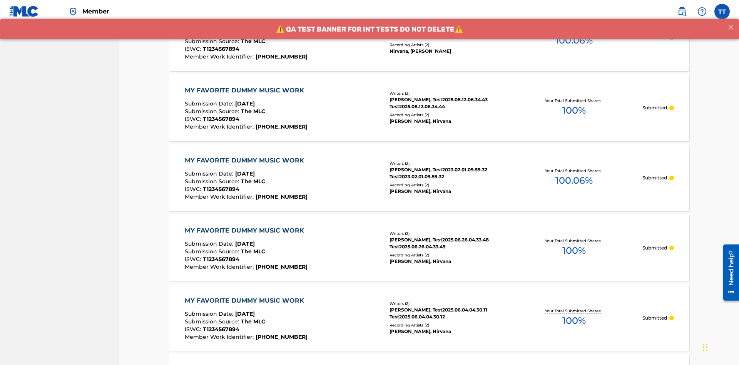
scroll to position [235, 0]
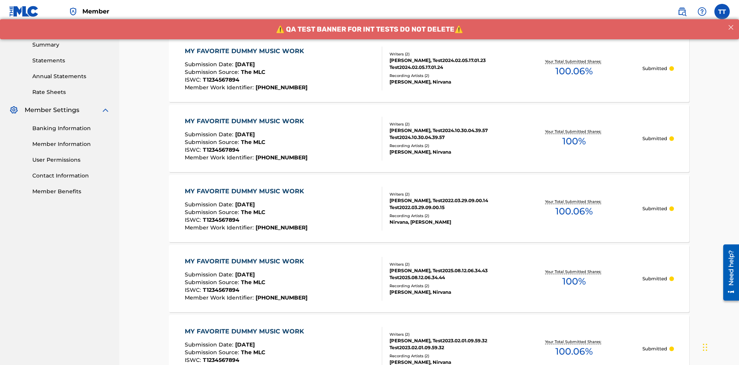
click at [245, 51] on div "MY FAVORITE DUMMY MUSIC WORK" at bounding box center [246, 51] width 123 height 9
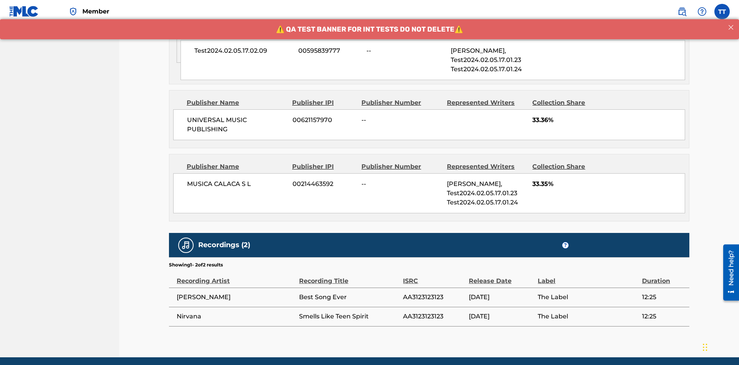
scroll to position [492, 0]
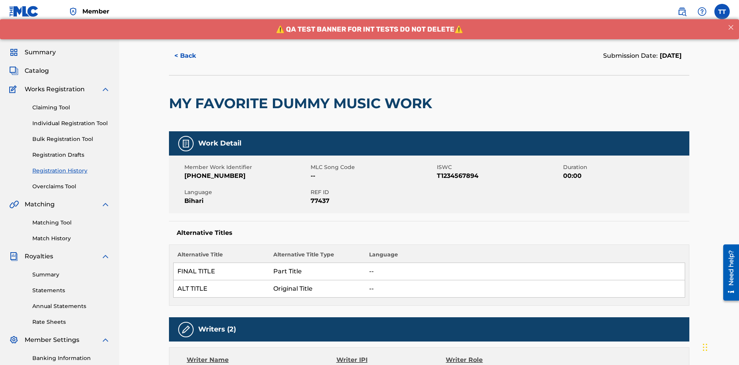
click at [192, 56] on button "< Back" at bounding box center [192, 55] width 46 height 19
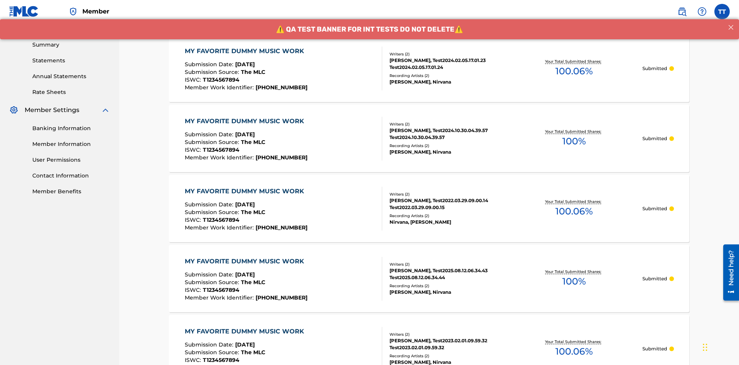
scroll to position [104, 0]
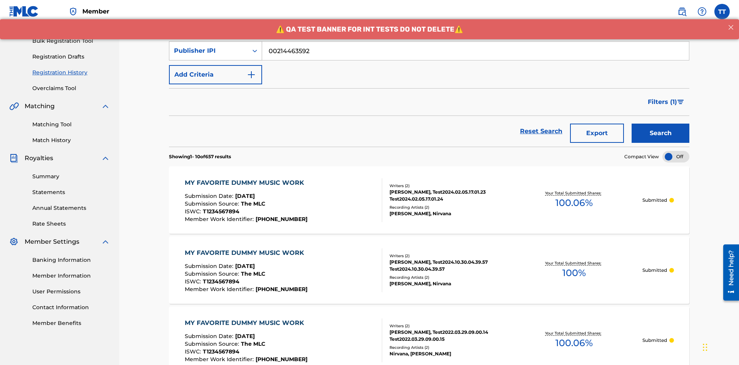
click at [209, 51] on div "Publisher IPI" at bounding box center [208, 50] width 69 height 9
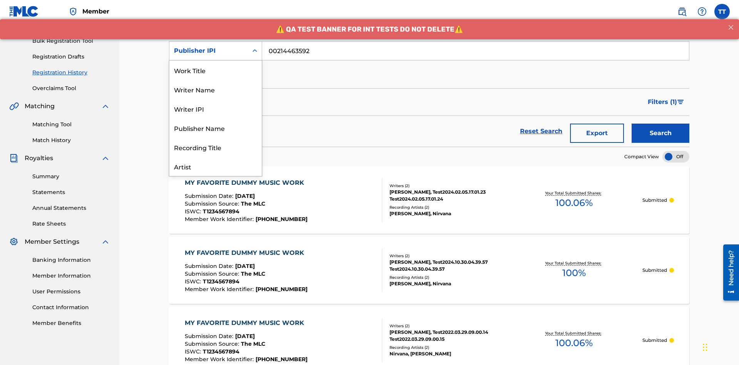
scroll to position [38, 0]
click at [215, 128] on div "Artist" at bounding box center [215, 127] width 92 height 19
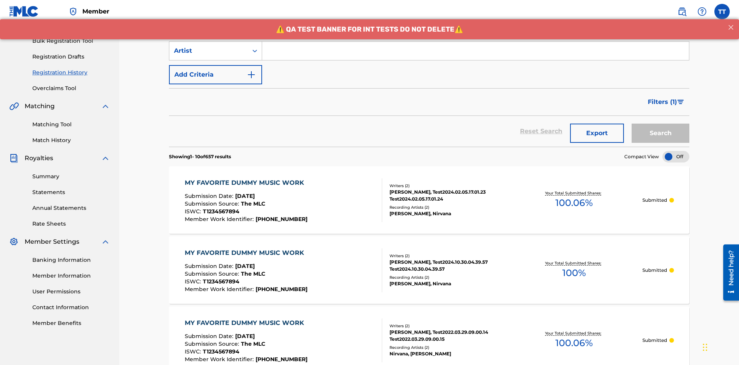
scroll to position [99, 0]
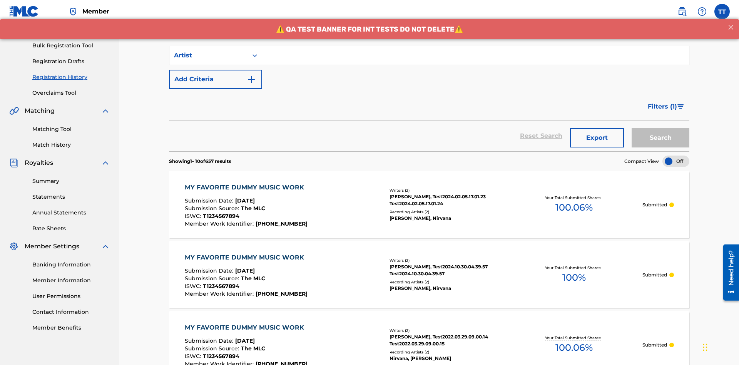
click at [475, 55] on input "Search Form" at bounding box center [475, 55] width 427 height 18
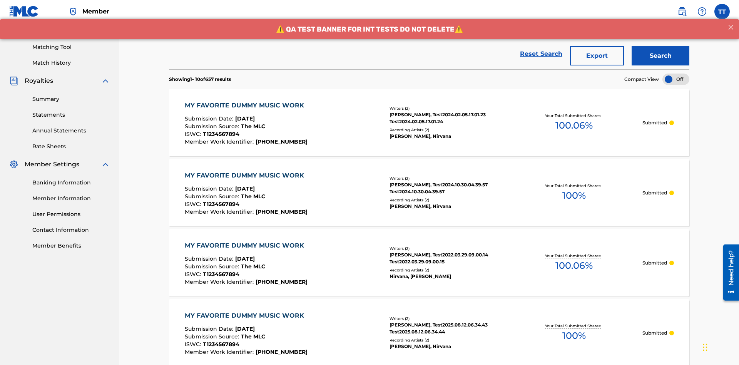
type input "Joe Lewis"
click at [660, 56] on button "Search" at bounding box center [660, 55] width 58 height 19
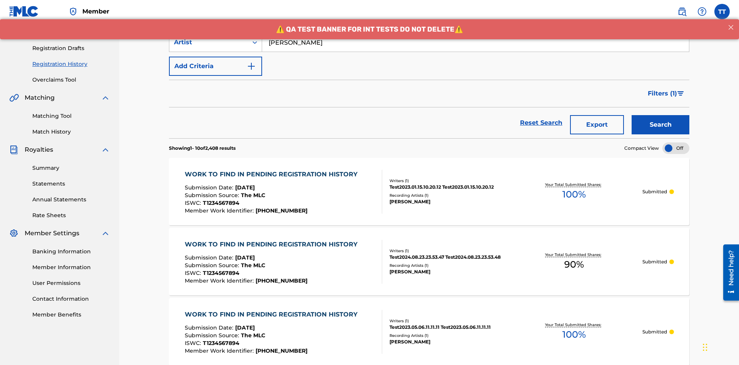
scroll to position [181, 0]
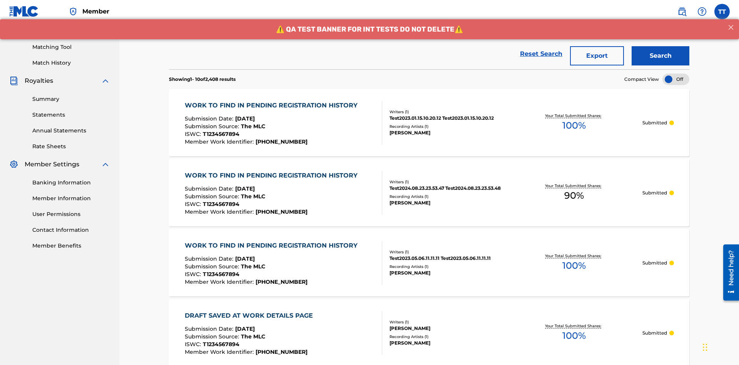
click at [597, 56] on button "Export" at bounding box center [597, 55] width 54 height 19
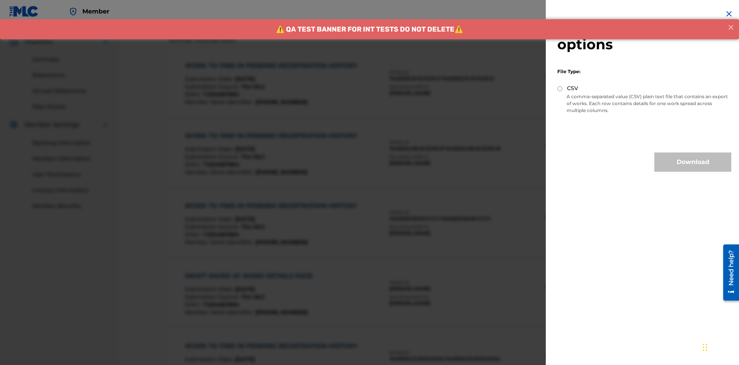
click at [560, 88] on input "CSV" at bounding box center [559, 88] width 5 height 5
radio input "true"
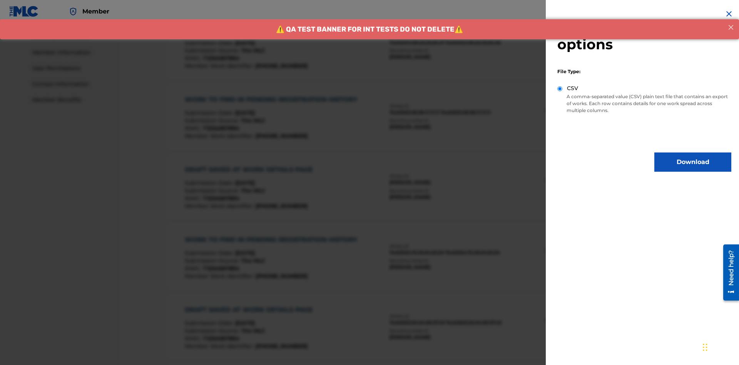
click at [693, 162] on button "Download" at bounding box center [692, 161] width 77 height 19
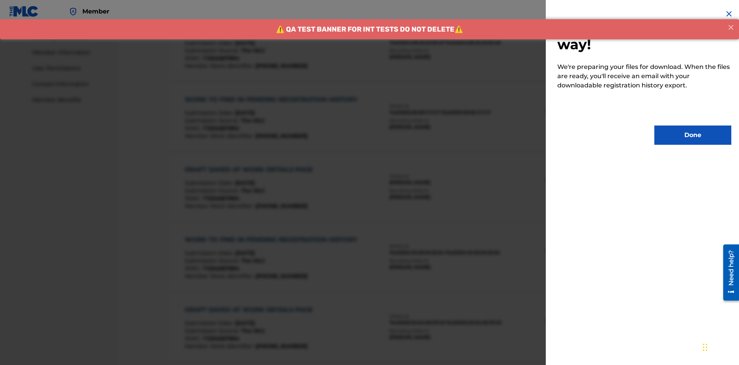
scroll to position [406, 0]
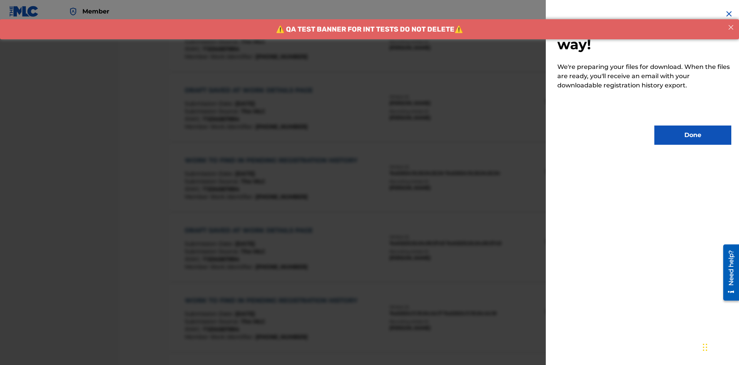
click at [693, 135] on button "Done" at bounding box center [692, 134] width 77 height 19
